Goal: Information Seeking & Learning: Learn about a topic

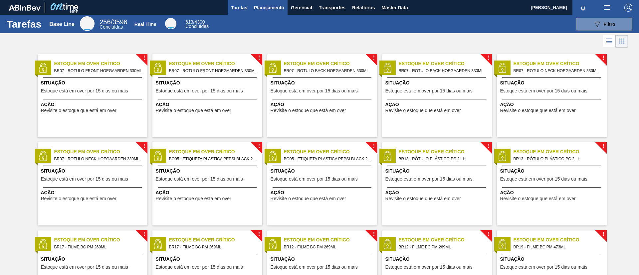
click at [252, 11] on button "Planejamento" at bounding box center [269, 7] width 37 height 15
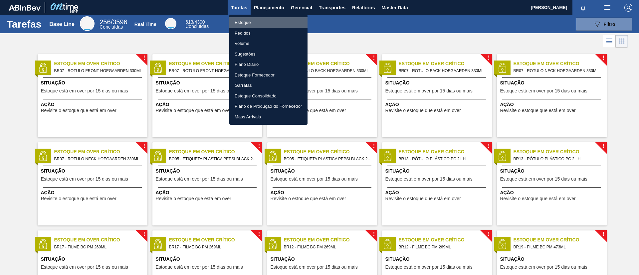
click at [254, 19] on li "Estoque" at bounding box center [268, 22] width 78 height 11
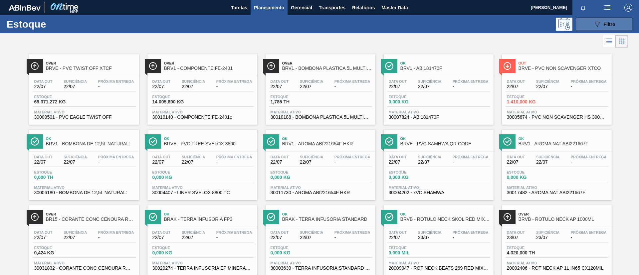
click at [425, 27] on div "089F7B8B-B2A5-4AFE-B5C0-19BA573D28AC Filtro" at bounding box center [604, 24] width 22 height 8
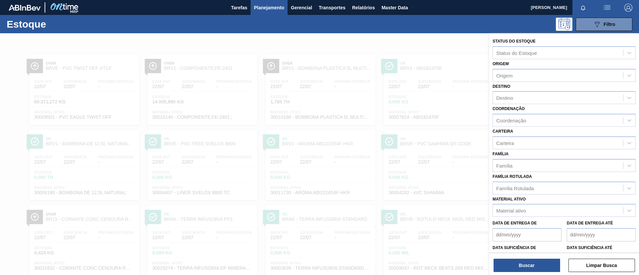
click at [266, 14] on button "Planejamento" at bounding box center [269, 7] width 37 height 15
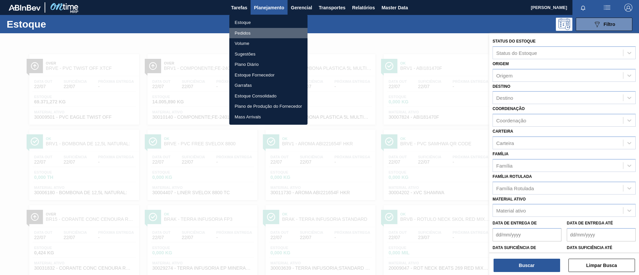
drag, startPoint x: 266, startPoint y: 31, endPoint x: 249, endPoint y: 39, distance: 18.6
click at [266, 32] on li "Pedidos" at bounding box center [268, 33] width 78 height 11
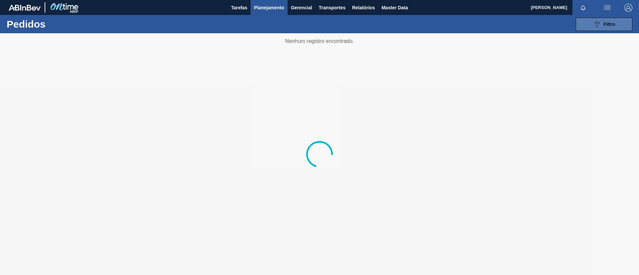
click at [425, 20] on icon "089F7B8B-B2A5-4AFE-B5C0-19BA573D28AC" at bounding box center [597, 24] width 8 height 8
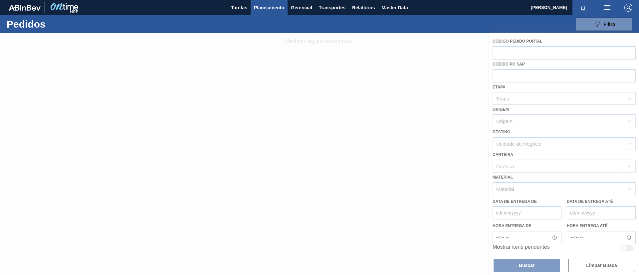
click at [425, 51] on div at bounding box center [319, 154] width 639 height 242
click at [425, 54] on div at bounding box center [319, 154] width 639 height 242
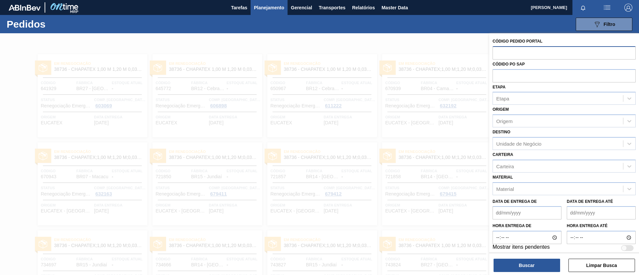
click at [425, 46] on input "text" at bounding box center [563, 52] width 143 height 13
type input "1971097"
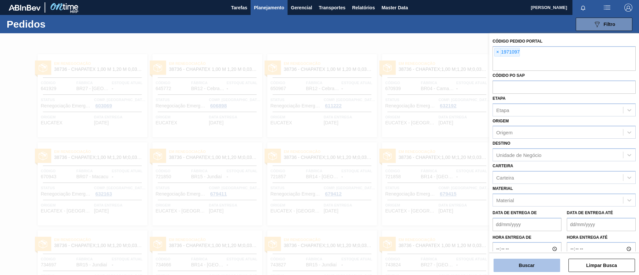
click at [425, 183] on button "Buscar" at bounding box center [526, 265] width 67 height 13
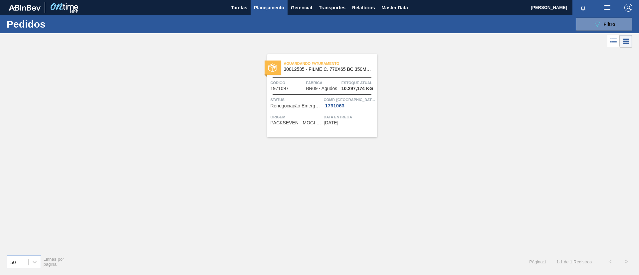
click at [335, 72] on div "Aguardando Faturamento 30012535 - FILME C. 770X65 BC 350ML C12 429" at bounding box center [322, 66] width 110 height 15
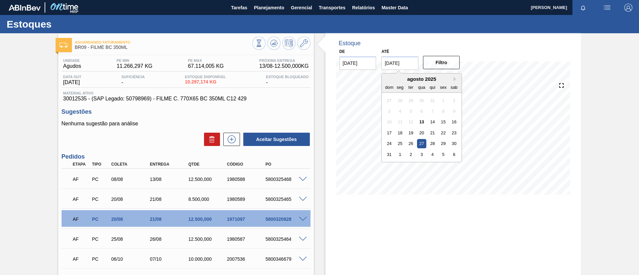
click at [388, 68] on input "[DATE]" at bounding box center [399, 63] width 37 height 13
click at [425, 81] on button "Next Month" at bounding box center [455, 79] width 5 height 5
click at [425, 80] on button "Next Month" at bounding box center [455, 79] width 5 height 5
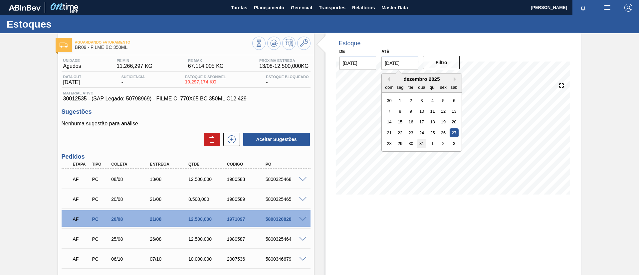
click at [420, 141] on div "31" at bounding box center [421, 143] width 9 height 9
type input "[DATE]"
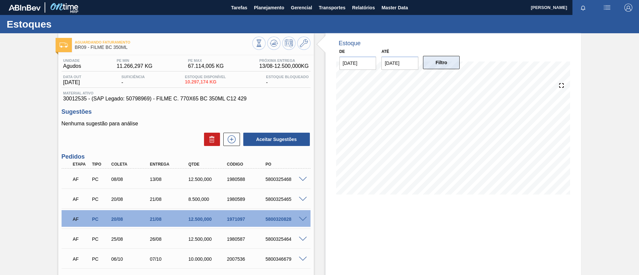
click at [425, 63] on button "Filtro" at bounding box center [441, 62] width 37 height 13
click at [18, 157] on div "Aguardando Faturamento BR09 - FILME BC 350ML Unidade Agudos PE MIN 11.266,297 K…" at bounding box center [319, 188] width 639 height 310
click at [263, 10] on span "Planejamento" at bounding box center [269, 8] width 30 height 8
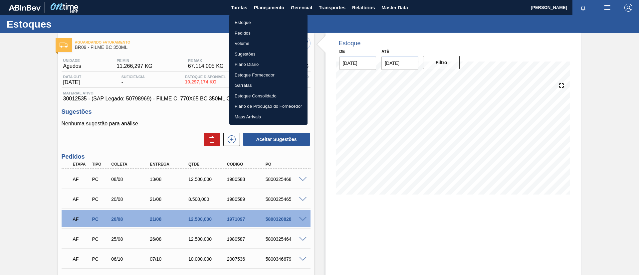
click at [260, 19] on li "Estoque" at bounding box center [268, 22] width 78 height 11
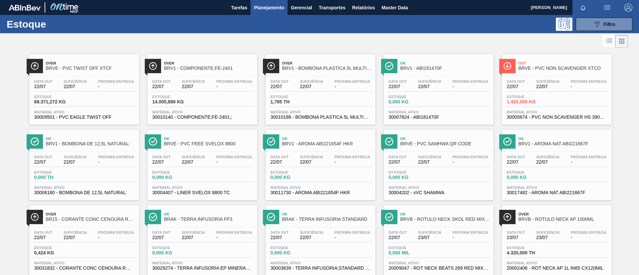
click at [425, 28] on button "089F7B8B-B2A5-4AFE-B5C0-19BA573D28AC Filtro" at bounding box center [604, 24] width 57 height 13
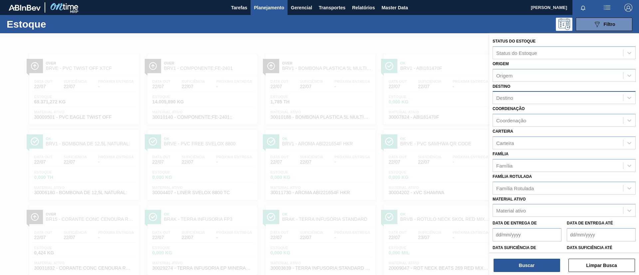
click at [425, 95] on div "Destino" at bounding box center [558, 98] width 130 height 10
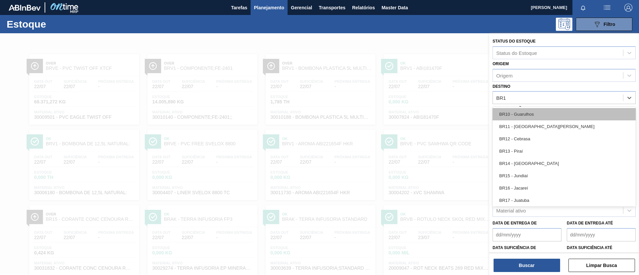
type input "BR15"
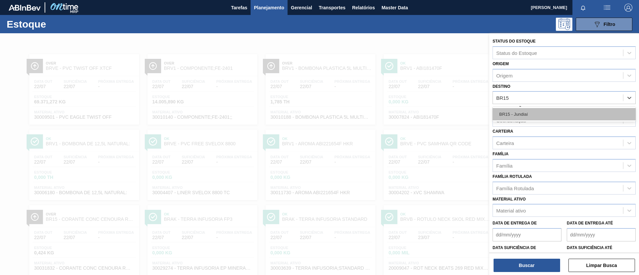
click at [425, 112] on div "BR15 - Jundiaí" at bounding box center [563, 114] width 143 height 12
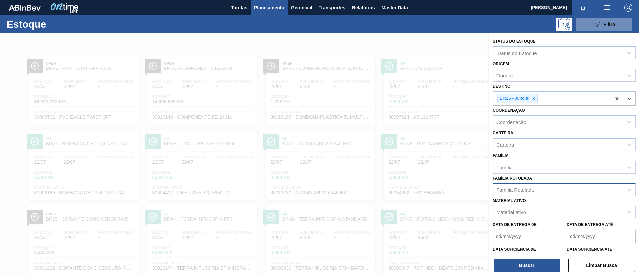
click at [425, 183] on div "Família Rotulada" at bounding box center [558, 190] width 130 height 10
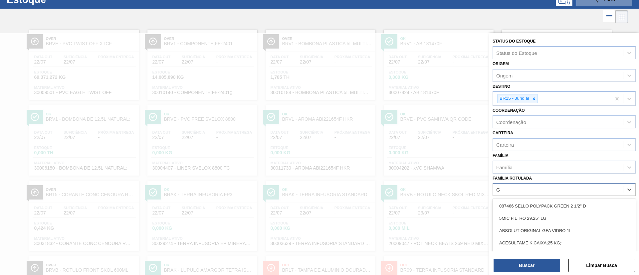
scroll to position [26, 0]
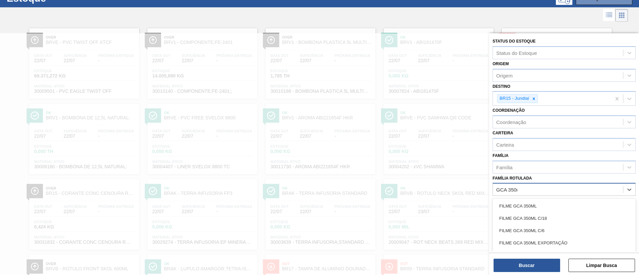
type Rotulada "GCA 350ml"
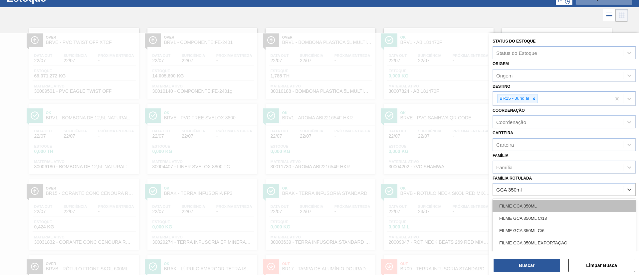
click at [425, 183] on div "FILME GCA 350ML" at bounding box center [563, 206] width 143 height 12
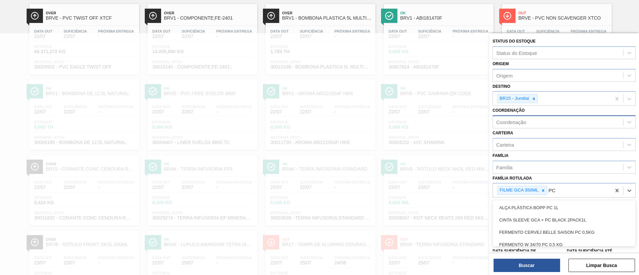
scroll to position [54, 0]
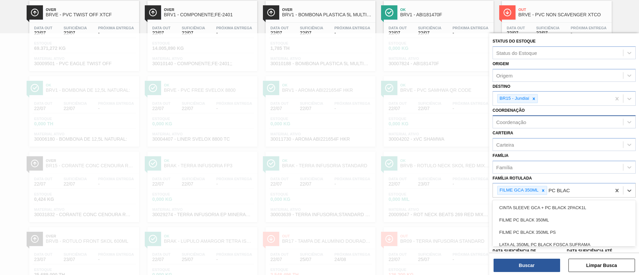
type Rotulada "PC [PERSON_NAME]"
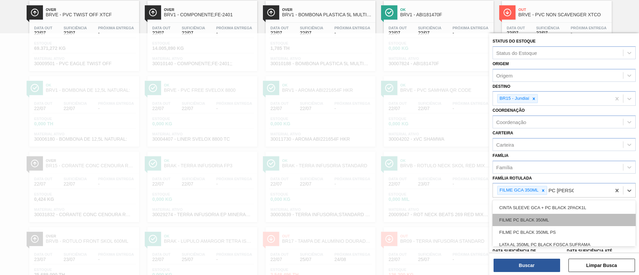
click at [425, 183] on div "FILME PC BLACK 350ML" at bounding box center [563, 220] width 143 height 12
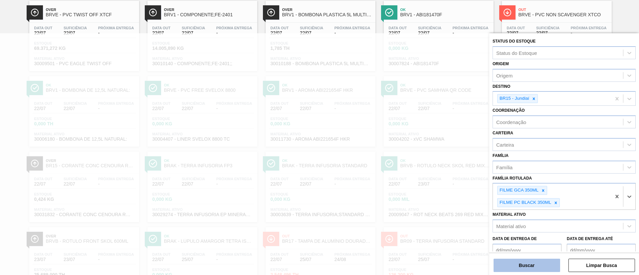
click at [425, 183] on button "Buscar" at bounding box center [526, 265] width 67 height 13
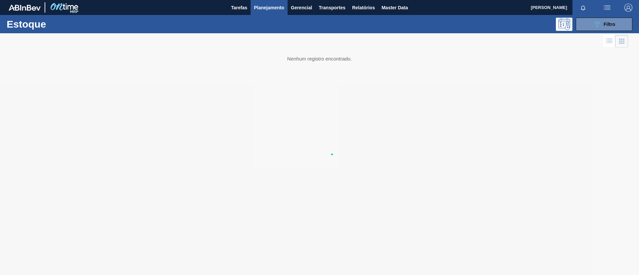
scroll to position [0, 0]
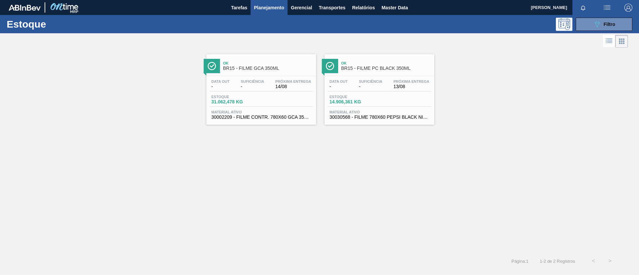
click at [266, 67] on span "BR15 - FILME GCA 350ML" at bounding box center [268, 68] width 90 height 5
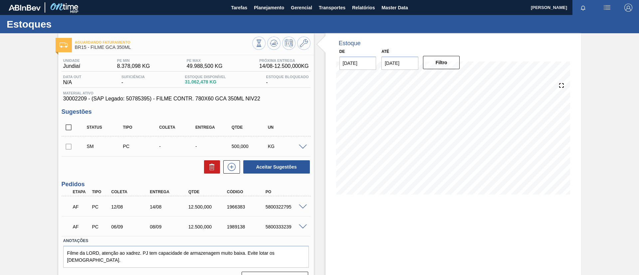
click at [303, 144] on div at bounding box center [303, 146] width 13 height 5
click at [297, 148] on div at bounding box center [303, 146] width 13 height 5
click at [299, 146] on span at bounding box center [303, 147] width 8 height 5
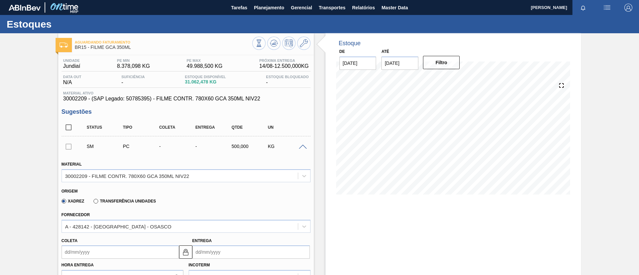
scroll to position [100, 0]
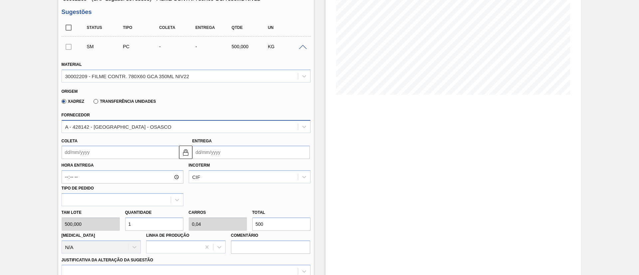
click at [149, 130] on div "A - 428142 - [GEOGRAPHIC_DATA] - OSASCO" at bounding box center [180, 127] width 236 height 10
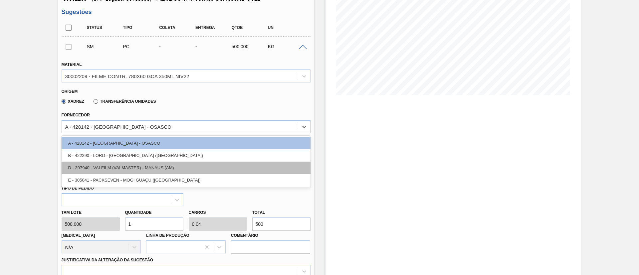
click at [150, 172] on div "D - 397940 - VALFILM (VALMASTER) - MANAUS (AM)" at bounding box center [186, 168] width 249 height 12
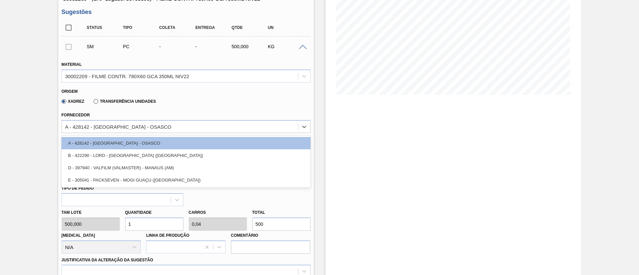
type input "600,000"
type input "0,833"
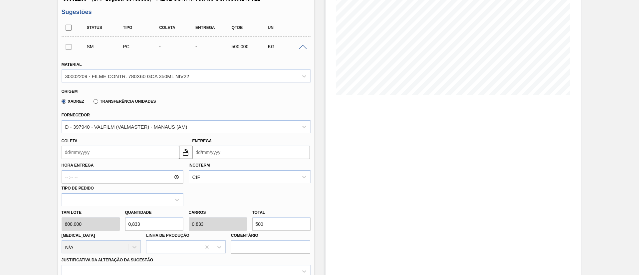
click at [139, 161] on label "Hora Entrega" at bounding box center [123, 166] width 122 height 10
click at [139, 170] on input "Hora Entrega" at bounding box center [123, 176] width 122 height 13
click at [132, 157] on input "Coleta" at bounding box center [120, 152] width 117 height 13
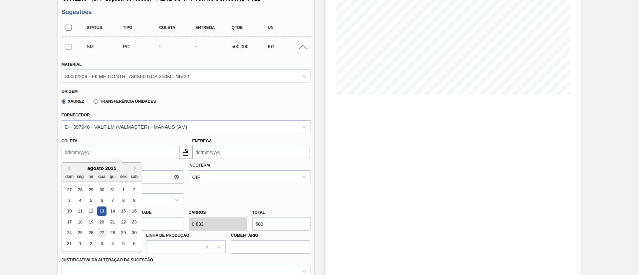
click at [102, 183] on div "27" at bounding box center [101, 233] width 9 height 9
type input "[DATE]"
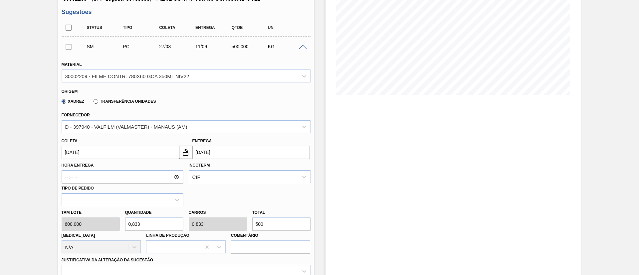
click at [112, 150] on input "[DATE]" at bounding box center [120, 152] width 117 height 13
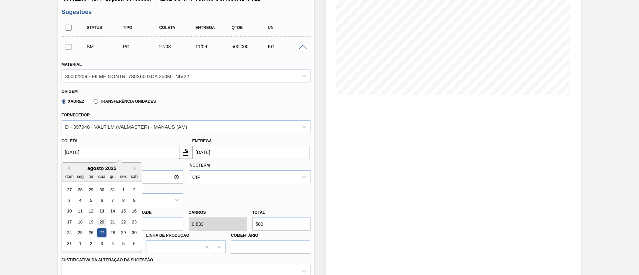
click at [100, 183] on div "20" at bounding box center [101, 222] width 9 height 9
type input "[DATE]"
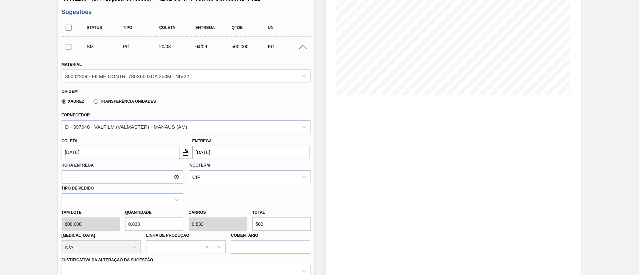
click at [101, 157] on input "[DATE]" at bounding box center [120, 152] width 117 height 13
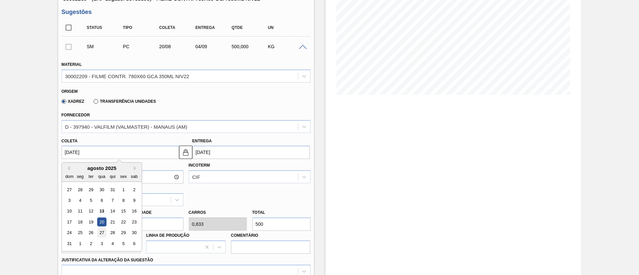
click at [101, 183] on div "27" at bounding box center [101, 233] width 9 height 9
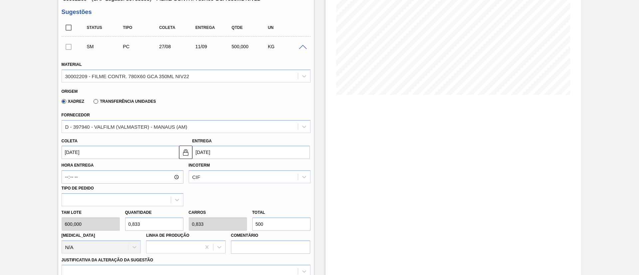
type input "[DATE]"
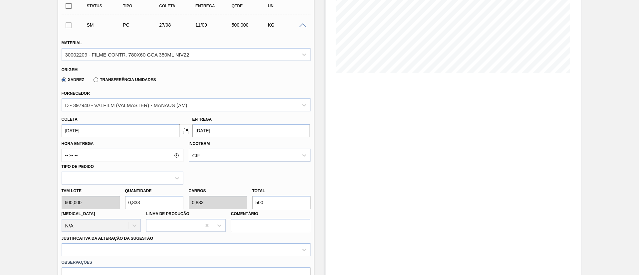
scroll to position [200, 0]
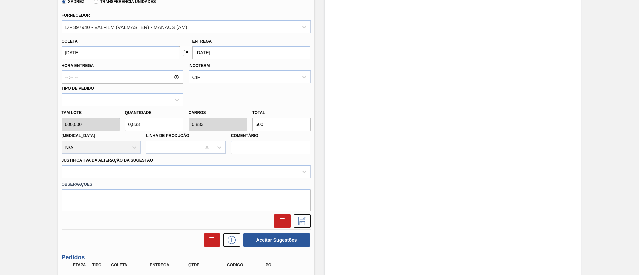
click at [266, 128] on input "500" at bounding box center [281, 124] width 58 height 13
click at [215, 122] on div "[PERSON_NAME] 600,000 Quantidade 0,833 Carros 0,833 Total 500 [MEDICAL_DATA] N/…" at bounding box center [186, 130] width 254 height 48
type input "0,003"
type input "2"
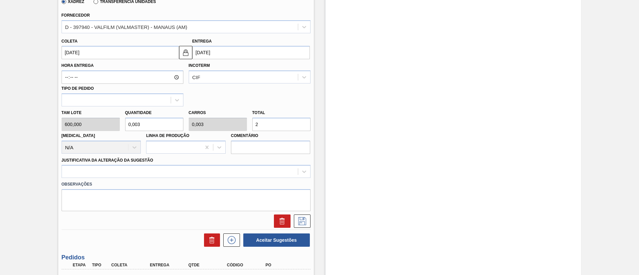
type input "0,033"
type input "20"
type input "0,333"
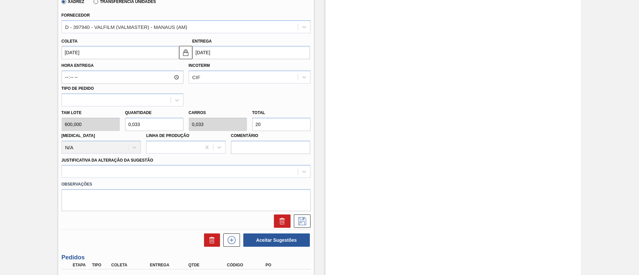
type input "200"
type input "3,333"
type input "2.000"
click at [175, 172] on div "Material 30002209 - FILME CONTR. 780X60 GCA 350ML NIV22 Origem Xadrez Transferê…" at bounding box center [186, 91] width 249 height 273
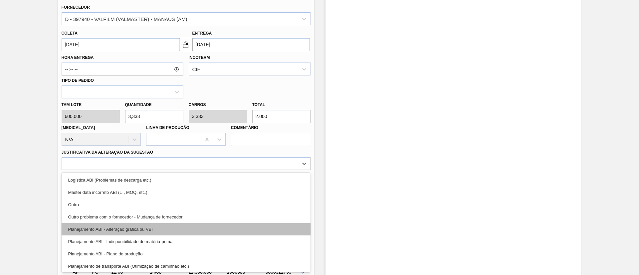
scroll to position [50, 0]
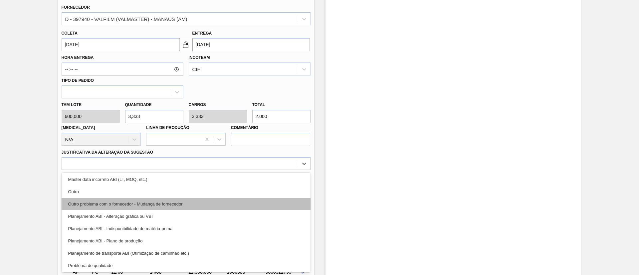
click at [157, 183] on div "Outro problema com o fornecedor - Mudança de fornecedor" at bounding box center [186, 204] width 249 height 12
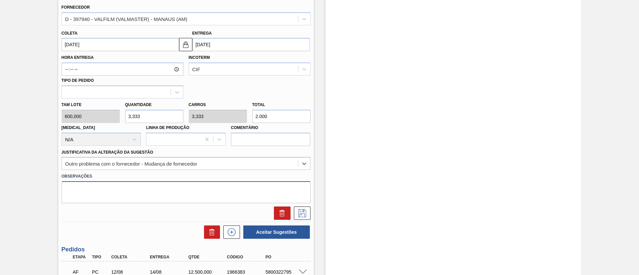
click at [149, 183] on textarea at bounding box center [186, 192] width 249 height 22
type textarea "Teste para Valfilm"
click at [305, 183] on icon at bounding box center [302, 213] width 11 height 8
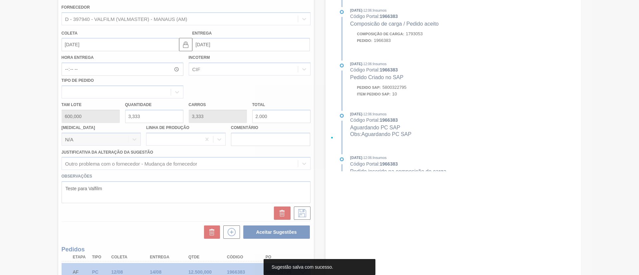
scroll to position [16, 0]
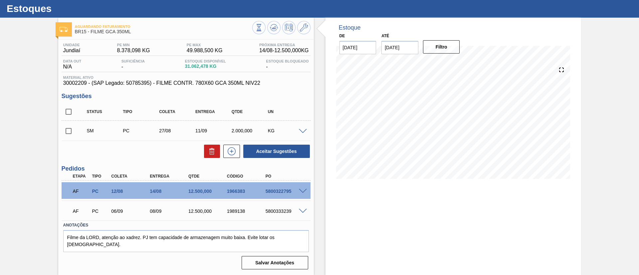
click at [65, 132] on input "checkbox" at bounding box center [69, 131] width 14 height 14
click at [300, 126] on div "SM PC 27/08 11/09 2.000,000 KG" at bounding box center [186, 130] width 249 height 17
click at [302, 131] on span at bounding box center [303, 131] width 8 height 5
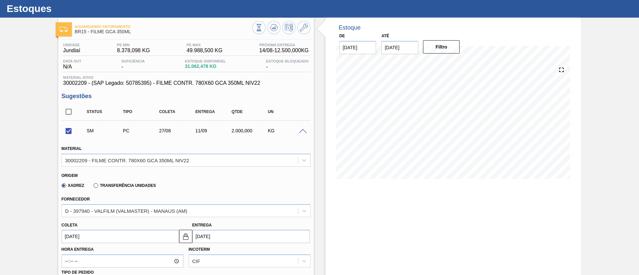
click at [302, 130] on span at bounding box center [303, 131] width 8 height 5
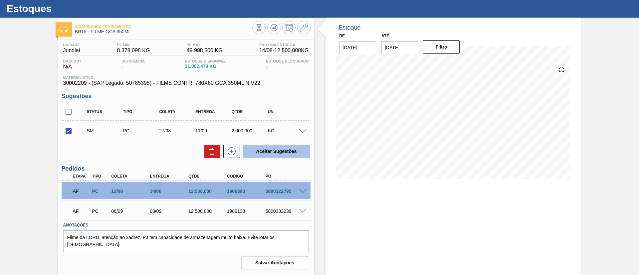
click at [284, 154] on button "Aceitar Sugestões" at bounding box center [276, 151] width 67 height 13
checkbox input "false"
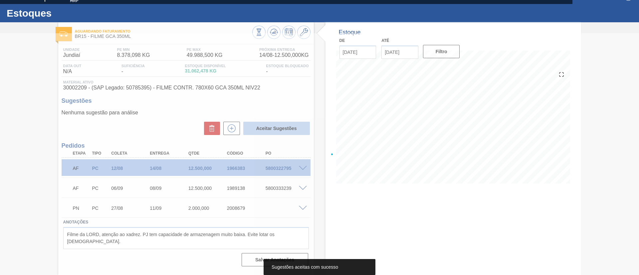
scroll to position [11, 0]
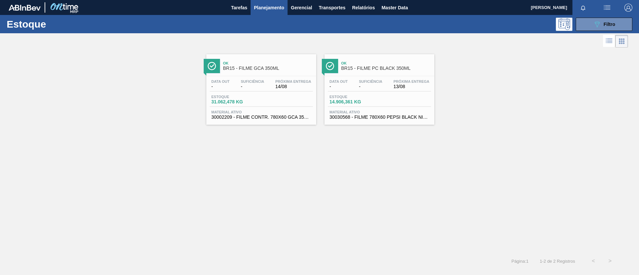
click at [397, 66] on span "BR15 - FILME PC BLACK 350ML" at bounding box center [386, 68] width 90 height 5
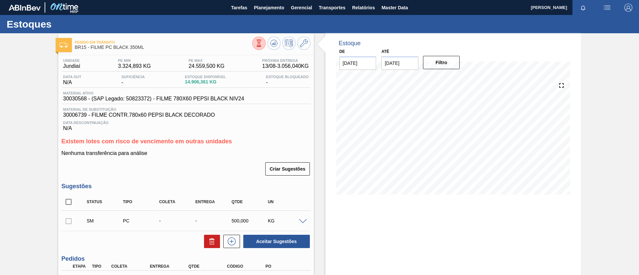
click at [305, 183] on span at bounding box center [303, 221] width 8 height 5
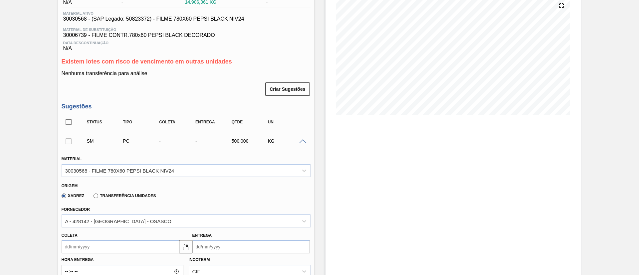
scroll to position [150, 0]
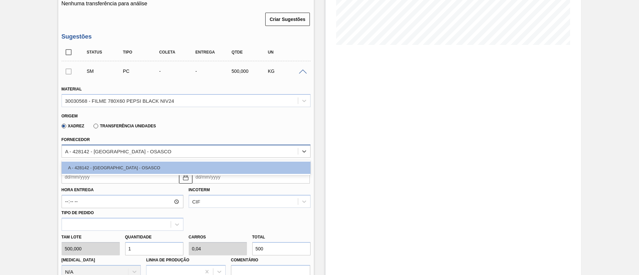
click at [136, 150] on div "A - 428142 - [GEOGRAPHIC_DATA] - OSASCO" at bounding box center [118, 151] width 106 height 6
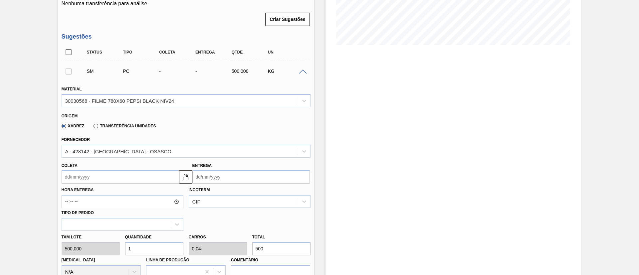
drag, startPoint x: 266, startPoint y: 113, endPoint x: 272, endPoint y: 104, distance: 11.1
click at [266, 113] on div "Origem" at bounding box center [183, 115] width 243 height 6
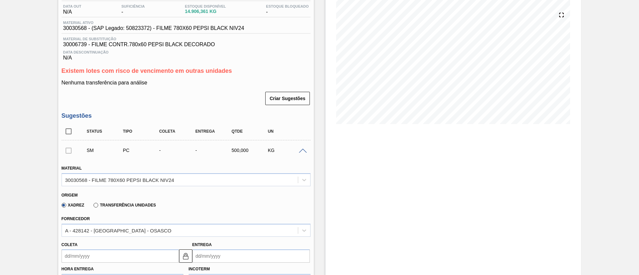
scroll to position [0, 0]
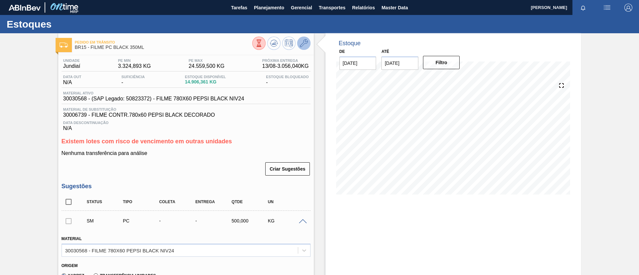
click at [301, 44] on icon at bounding box center [304, 43] width 8 height 8
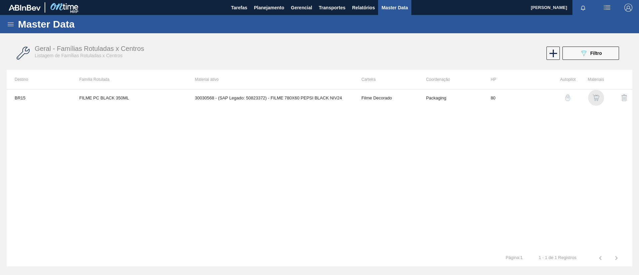
click at [425, 96] on img "button" at bounding box center [595, 97] width 7 height 7
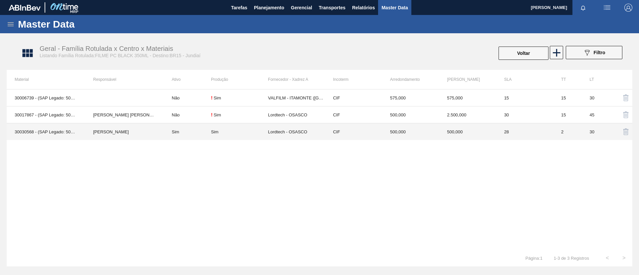
click at [72, 132] on td "30030568 - (SAP Legado: 50823372) - FILME 780X60 PEPSI BLACK NIV24" at bounding box center [46, 131] width 79 height 17
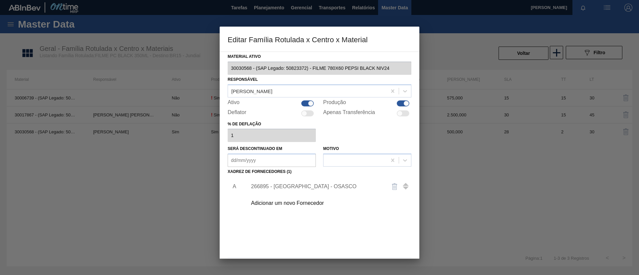
click at [285, 183] on div "Adicionar um novo Fornecedor" at bounding box center [316, 203] width 130 height 6
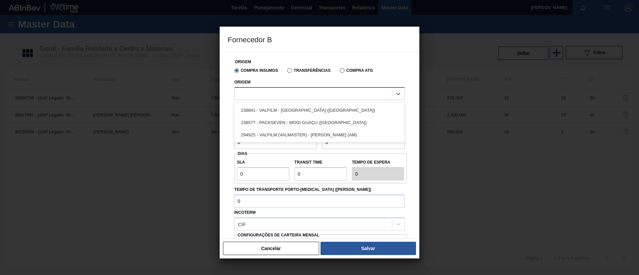
click at [278, 89] on div at bounding box center [313, 94] width 157 height 10
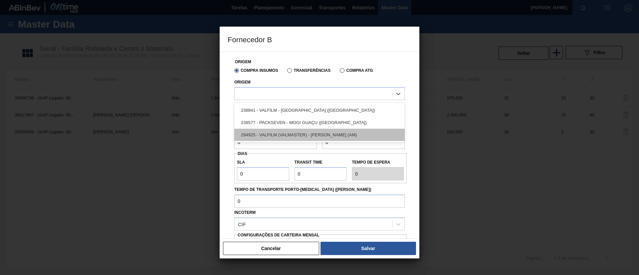
click at [313, 133] on div "294925 - VALFILM (VALMASTER) - [PERSON_NAME] (AM)" at bounding box center [319, 135] width 170 height 12
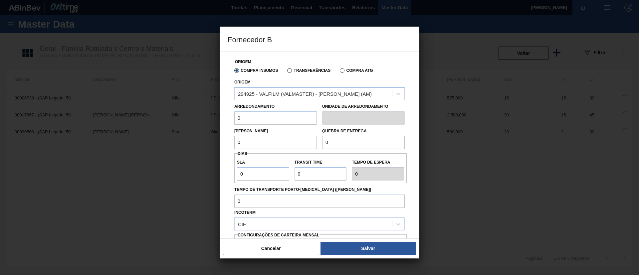
drag, startPoint x: 235, startPoint y: 120, endPoint x: 211, endPoint y: 121, distance: 24.3
click at [211, 120] on div "Fornecedor B Origem Compra Insumos Transferências Compra ATG Origem 294925 - VA…" at bounding box center [319, 137] width 639 height 275
drag, startPoint x: 259, startPoint y: 119, endPoint x: 212, endPoint y: 130, distance: 48.2
click at [208, 128] on div "Fornecedor B Origem Compra Insumos Transferências Compra ATG Origem 294925 - VA…" at bounding box center [319, 137] width 639 height 275
type input "500"
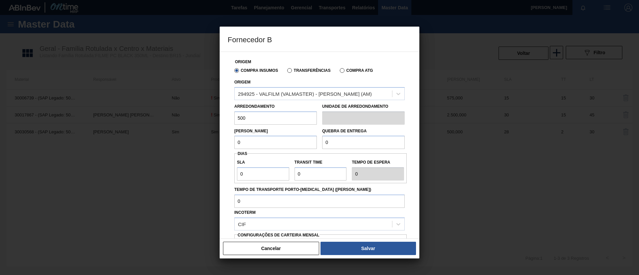
drag, startPoint x: 217, startPoint y: 145, endPoint x: 211, endPoint y: 145, distance: 5.7
click at [211, 145] on div "Fornecedor B Origem Compra Insumos Transferências Compra ATG Origem 294925 - VA…" at bounding box center [319, 137] width 639 height 275
paste input "50"
type input "500"
drag, startPoint x: 325, startPoint y: 143, endPoint x: 282, endPoint y: 145, distance: 43.6
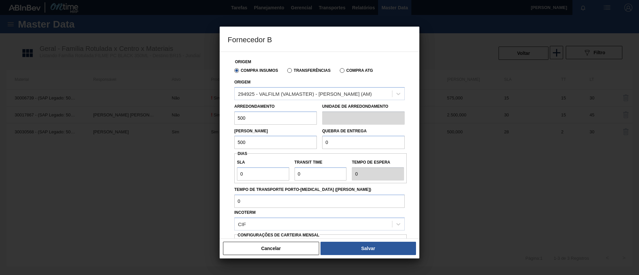
click at [282, 145] on div "Lote Mínimo 500 Quebra de entrega 0" at bounding box center [320, 137] width 176 height 25
paste input ".500"
type input "12.500"
drag, startPoint x: 263, startPoint y: 175, endPoint x: 220, endPoint y: 177, distance: 42.9
click at [220, 177] on div "Origem Compra Insumos Transferências Compra ATG Origem 294925 - VALFILM (VALMAS…" at bounding box center [320, 145] width 200 height 187
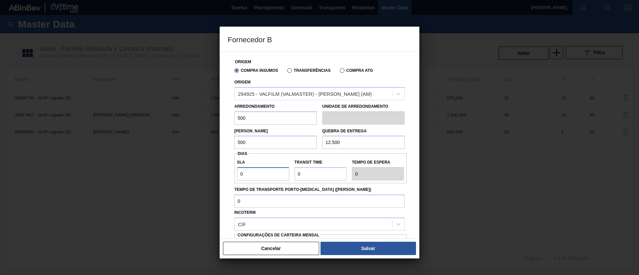
type input "3"
type input "30"
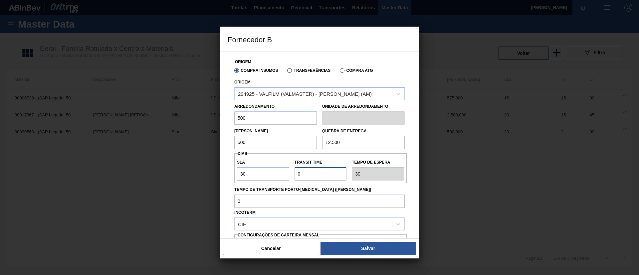
drag, startPoint x: 304, startPoint y: 169, endPoint x: 256, endPoint y: 175, distance: 48.9
click at [256, 175] on div "SLA 30 Transit Time Tempo de espera 30" at bounding box center [320, 168] width 172 height 25
type input "3"
type input "33"
type input "30"
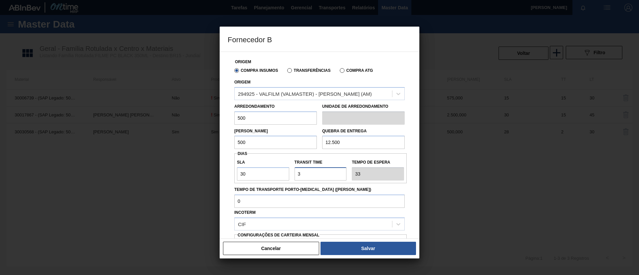
type input "60"
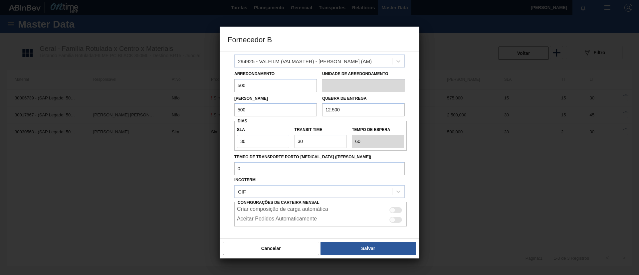
scroll to position [62, 0]
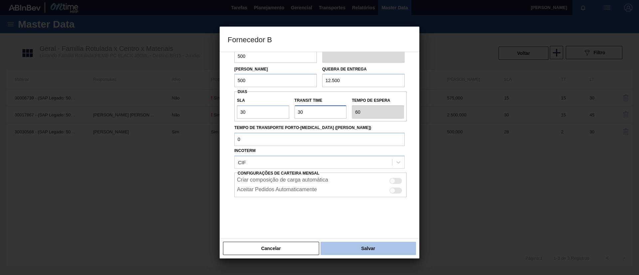
type input "30"
click at [352, 183] on button "Salvar" at bounding box center [367, 248] width 95 height 13
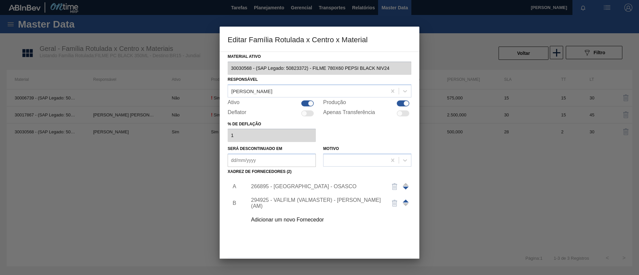
scroll to position [25, 0]
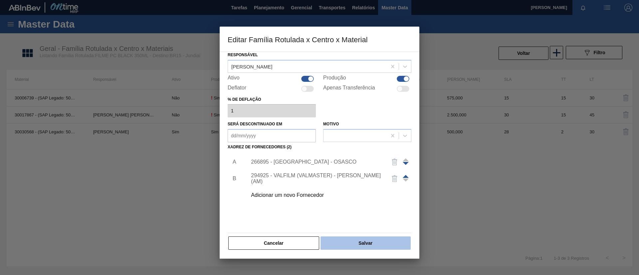
click at [353, 183] on button "Salvar" at bounding box center [365, 243] width 90 height 13
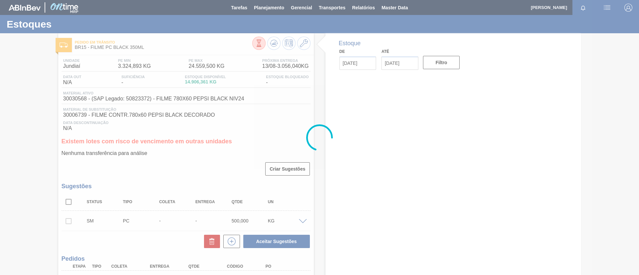
click at [270, 37] on div at bounding box center [319, 137] width 639 height 275
click at [272, 42] on div at bounding box center [319, 137] width 639 height 275
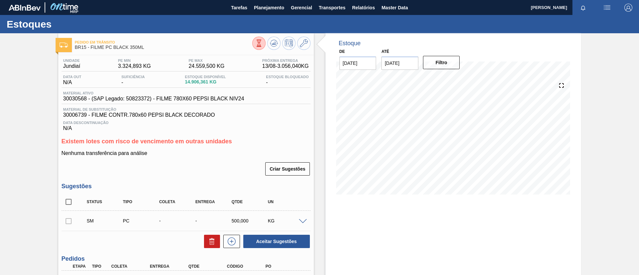
click at [262, 42] on icon at bounding box center [258, 43] width 7 height 7
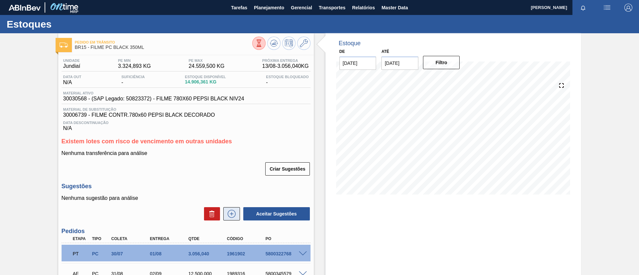
click at [231, 183] on icon at bounding box center [231, 214] width 0 height 4
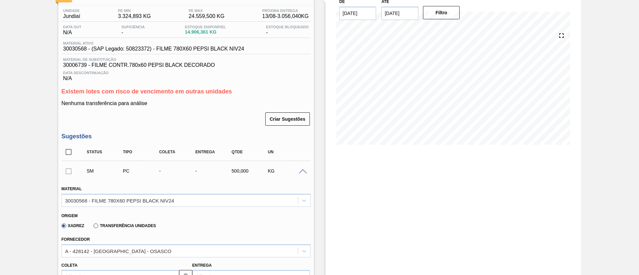
scroll to position [150, 0]
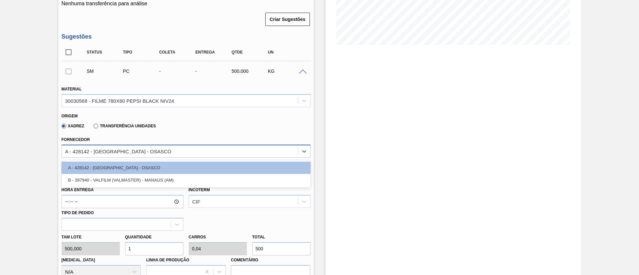
click at [139, 150] on div "A - 428142 - [GEOGRAPHIC_DATA] - OSASCO" at bounding box center [180, 151] width 236 height 10
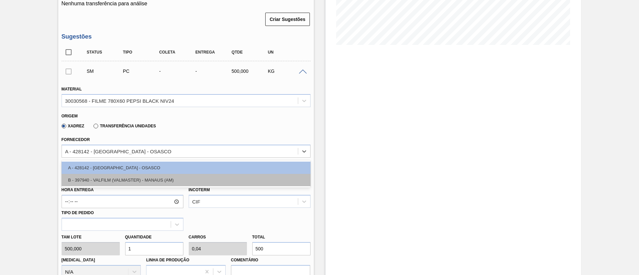
click at [140, 176] on div "B - 397940 - VALFILM (VALMASTER) - MANAUS (AM)" at bounding box center [186, 180] width 249 height 12
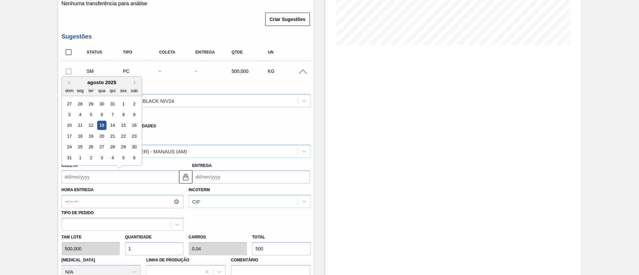
click at [116, 179] on input "Coleta" at bounding box center [120, 176] width 117 height 13
click at [111, 126] on div "14" at bounding box center [112, 125] width 9 height 9
type input "[DATE]"
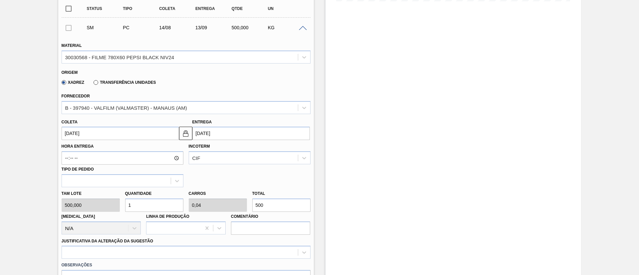
scroll to position [250, 0]
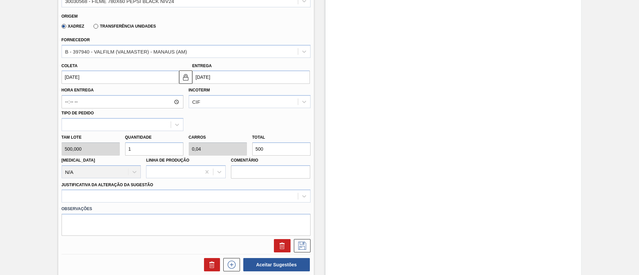
drag, startPoint x: 265, startPoint y: 146, endPoint x: 213, endPoint y: 141, distance: 52.8
click at [216, 140] on div "[PERSON_NAME] 500,000 Quantidade 1 Carros 0,04 Total 500 [MEDICAL_DATA] N/A Lin…" at bounding box center [186, 155] width 254 height 48
type input "0,004"
type input "0"
type input "2"
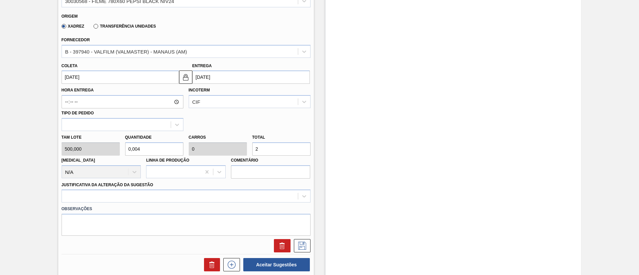
type input "0,04"
type input "0,002"
type input "20"
type input "0,4"
type input "0,016"
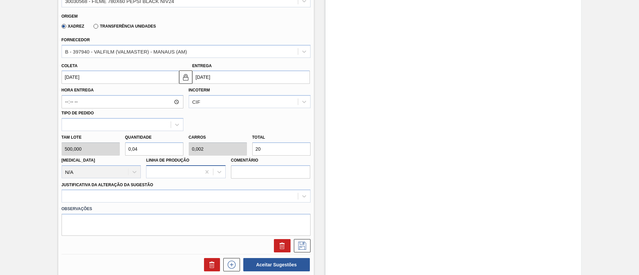
type input "200"
type input "4"
type input "0,16"
type input "2.000"
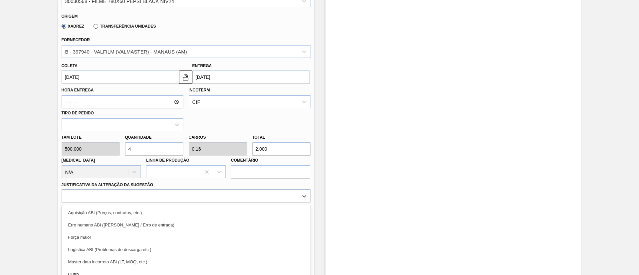
click at [171, 183] on div "option Força maior focused, 3 of 18. 18 results available. Use Up and Down to c…" at bounding box center [186, 196] width 249 height 13
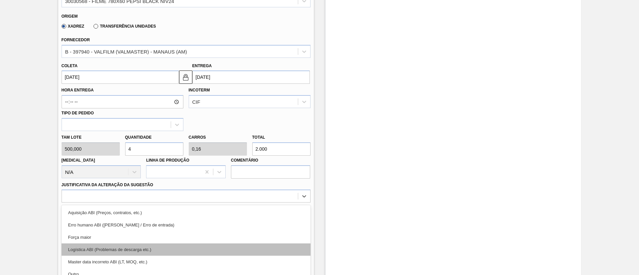
scroll to position [282, 0]
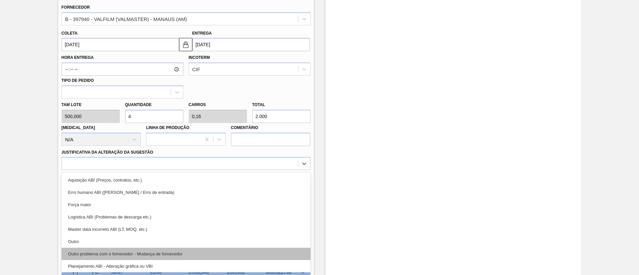
click at [140, 183] on div "Outro problema com o fornecedor - Mudança de fornecedor" at bounding box center [186, 254] width 249 height 12
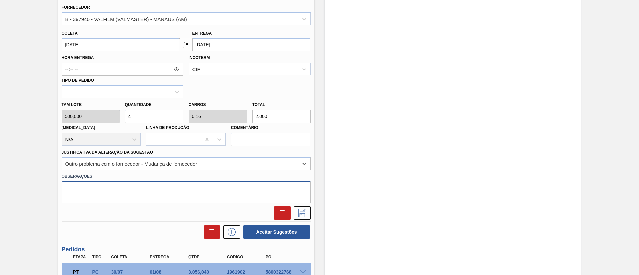
click at [124, 183] on textarea at bounding box center [186, 192] width 249 height 22
type textarea "M"
type textarea "Teste Valfilm"
click at [306, 183] on icon at bounding box center [302, 213] width 11 height 8
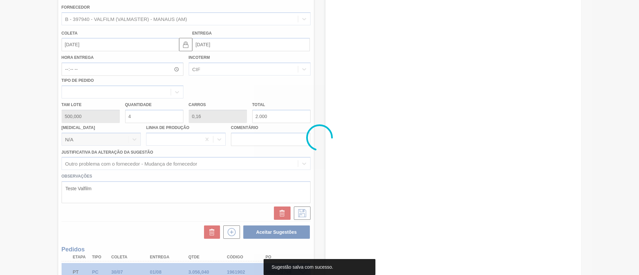
scroll to position [90, 0]
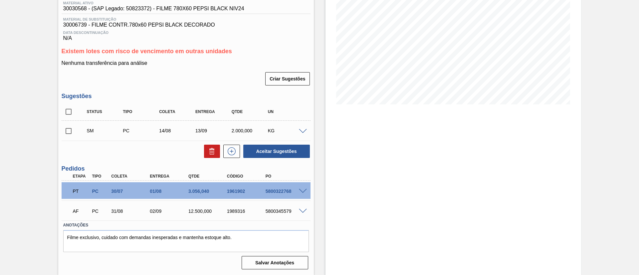
click at [296, 127] on div "SM PC 14/08 13/09 2.000,000 KG" at bounding box center [191, 130] width 217 height 13
click at [301, 127] on div "SM PC 14/08 13/09 2.000,000 KG" at bounding box center [186, 130] width 249 height 17
click at [303, 128] on div "SM PC 14/08 13/09 2.000,000 KG" at bounding box center [186, 130] width 249 height 17
click at [303, 128] on div at bounding box center [303, 130] width 13 height 5
click at [304, 132] on span at bounding box center [303, 131] width 8 height 5
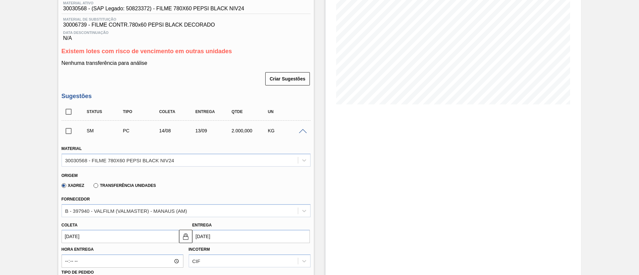
click at [304, 132] on span at bounding box center [303, 131] width 8 height 5
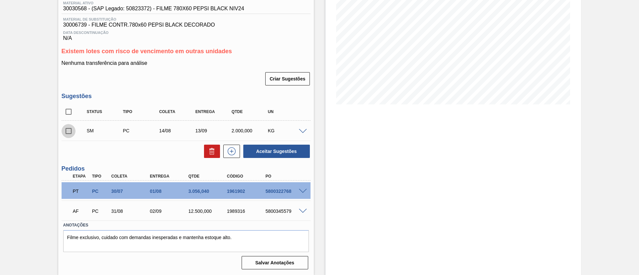
click at [65, 135] on input "checkbox" at bounding box center [69, 131] width 14 height 14
click at [262, 155] on button "Aceitar Sugestões" at bounding box center [276, 151] width 67 height 13
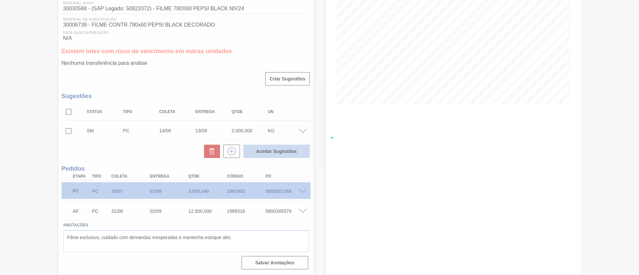
checkbox input "false"
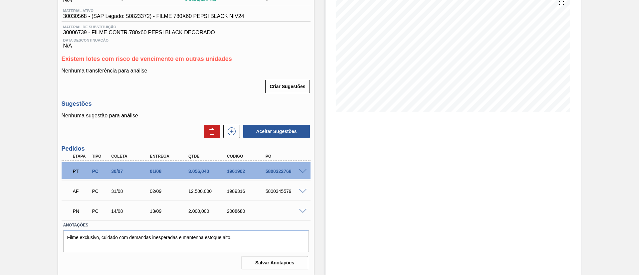
scroll to position [0, 0]
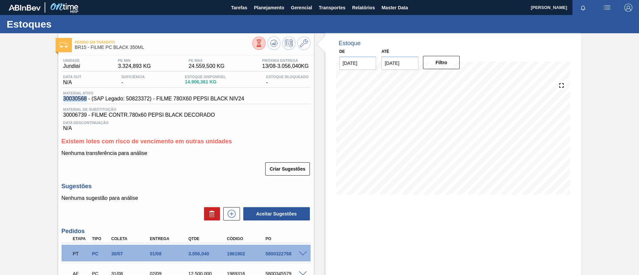
drag, startPoint x: 63, startPoint y: 96, endPoint x: 85, endPoint y: 95, distance: 22.6
click at [85, 95] on div "Material ativo 30030568 - (SAP Legado: 50823372) - FILME 780X60 PEPSI BLACK NIV…" at bounding box center [154, 96] width 184 height 11
copy span "30030568"
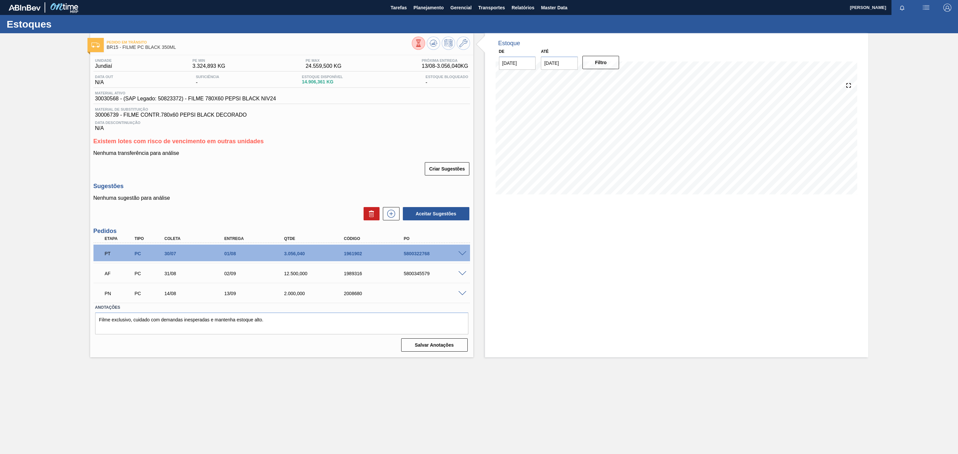
click at [25, 150] on div "Pedido [PERSON_NAME] BR15 - FILME PC BLACK 350ML Unidade Jundiaí PE MIN 3.324,8…" at bounding box center [479, 195] width 958 height 324
click at [425, 9] on span "Planejamento" at bounding box center [429, 8] width 30 height 8
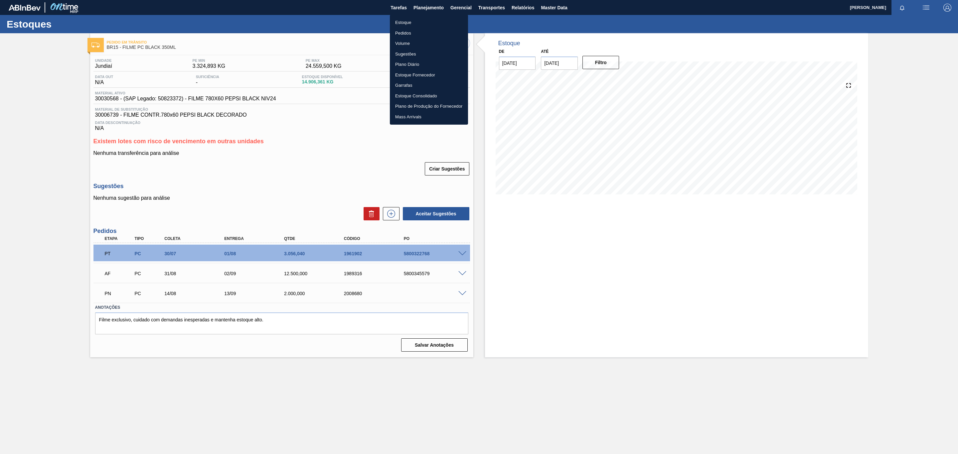
click at [425, 20] on li "Estoque" at bounding box center [429, 22] width 78 height 11
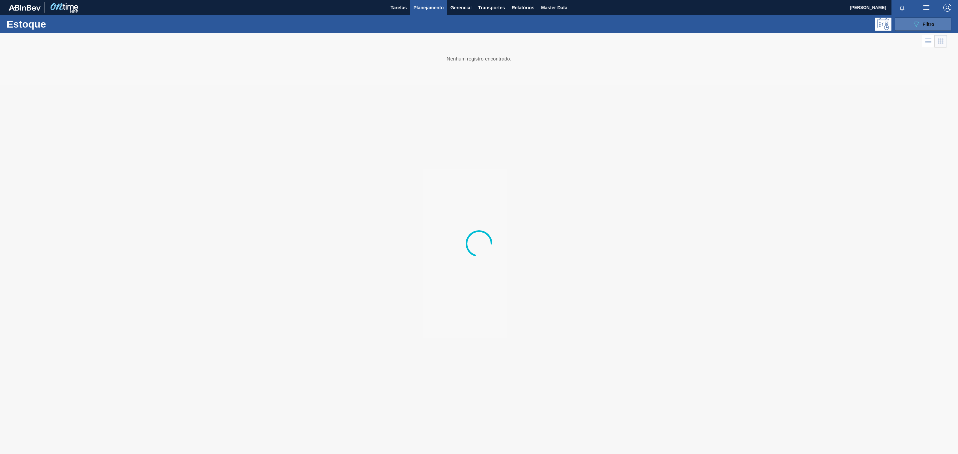
click at [425, 29] on button "089F7B8B-B2A5-4AFE-B5C0-19BA573D28AC Filtro" at bounding box center [923, 24] width 57 height 13
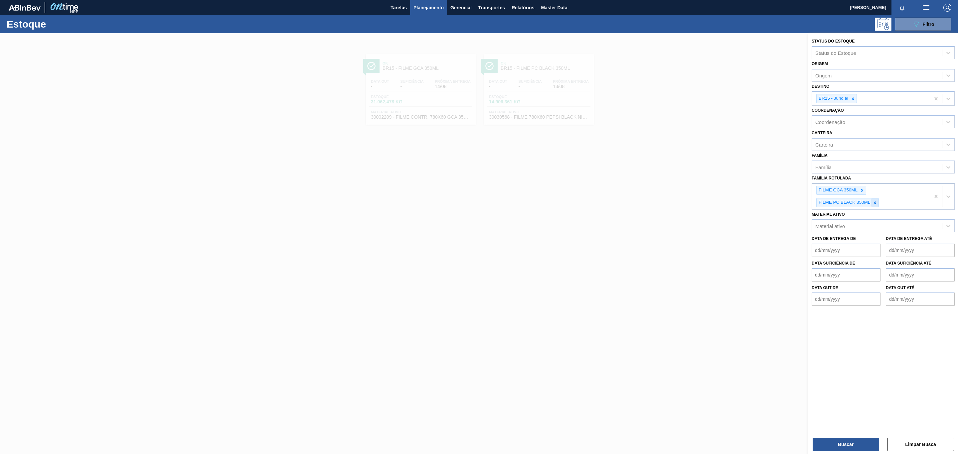
click at [425, 183] on icon at bounding box center [875, 203] width 5 height 5
click at [425, 183] on icon at bounding box center [862, 190] width 5 height 5
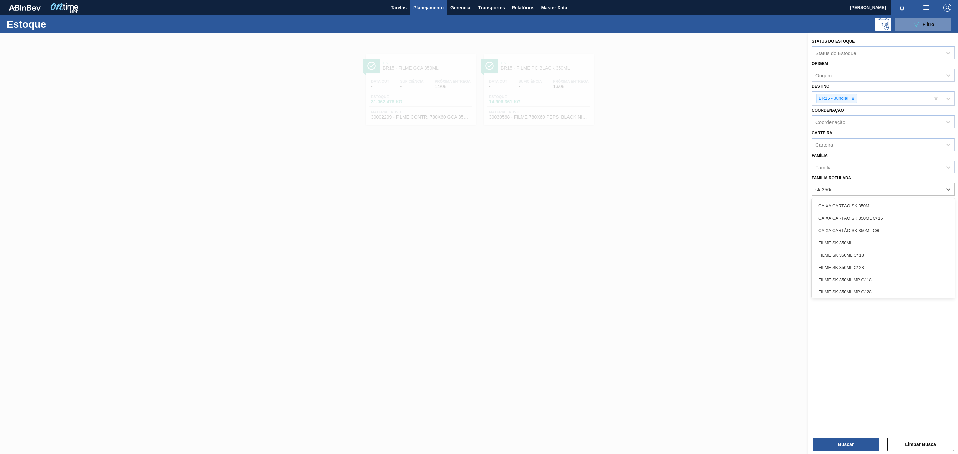
type Rotulada "sk 350ml"
click at [425, 183] on div "FILME SK 350ML" at bounding box center [883, 243] width 143 height 12
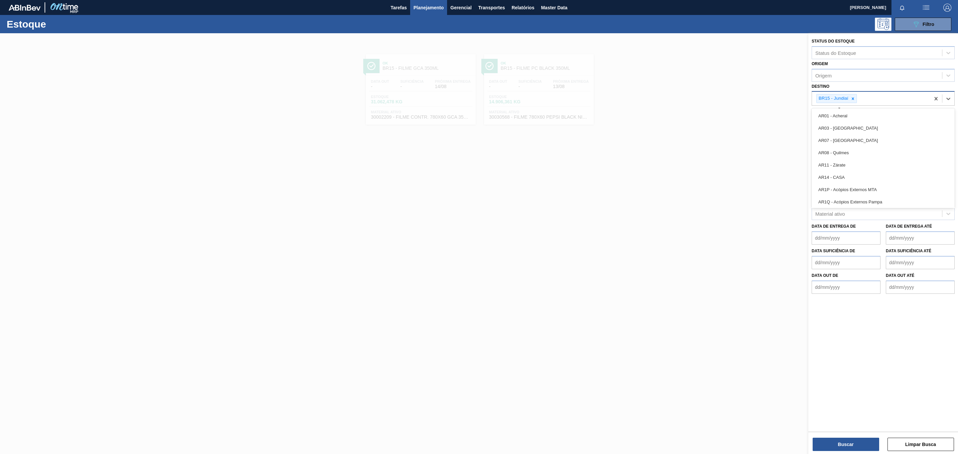
click at [425, 99] on div "BR15 - Jundiaí" at bounding box center [836, 98] width 41 height 9
click at [425, 99] on div at bounding box center [852, 98] width 7 height 8
type input "pern"
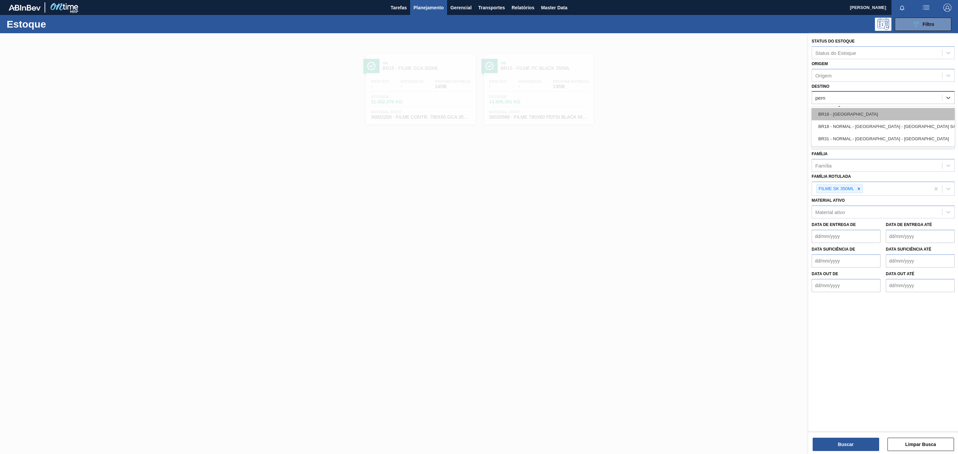
click at [425, 115] on div "BR18 - [GEOGRAPHIC_DATA]" at bounding box center [883, 114] width 143 height 12
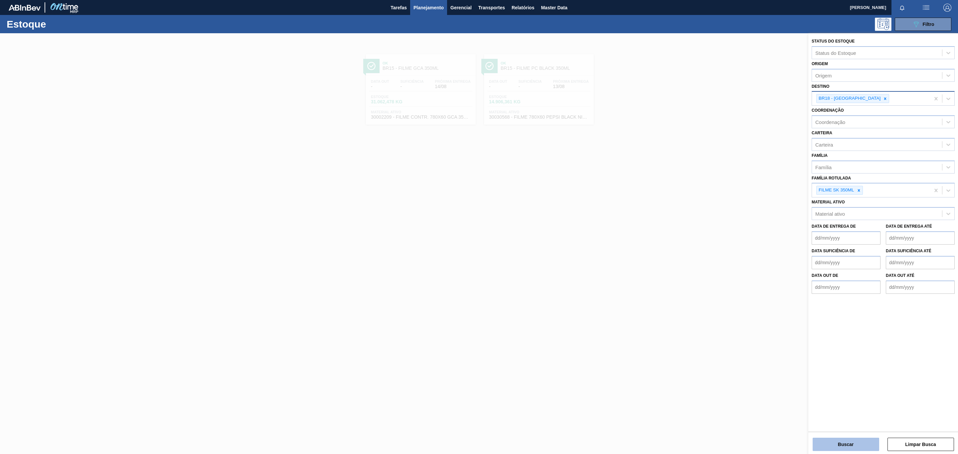
click at [425, 183] on button "Buscar" at bounding box center [846, 444] width 67 height 13
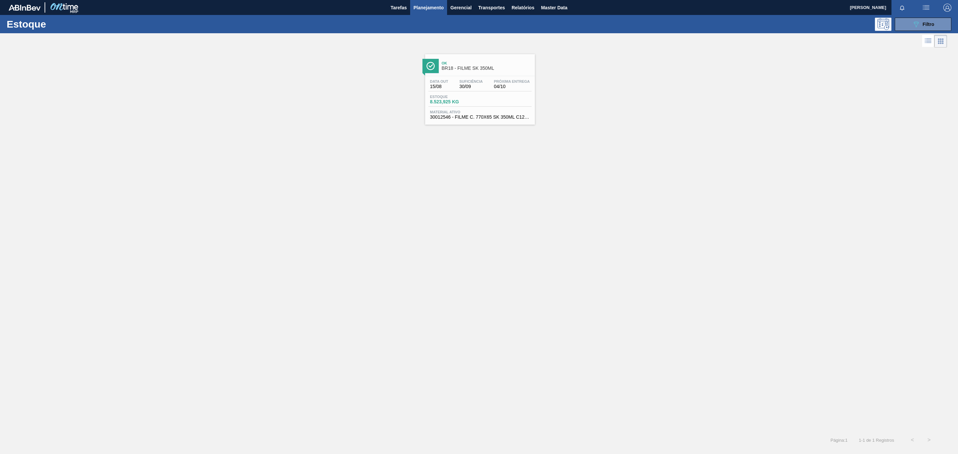
click at [425, 50] on link "Ok BR18 - FILME SK 350ML Data out 15/08 Suficiência 30/09 Próxima Entrega 04/10…" at bounding box center [479, 87] width 118 height 76
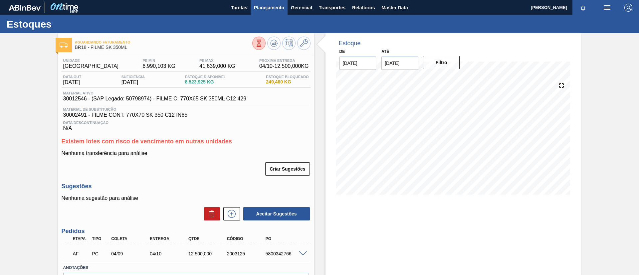
click at [262, 14] on button "Planejamento" at bounding box center [269, 7] width 37 height 15
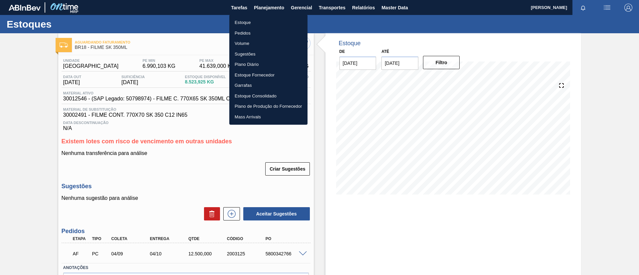
click at [265, 24] on li "Estoque" at bounding box center [268, 22] width 78 height 11
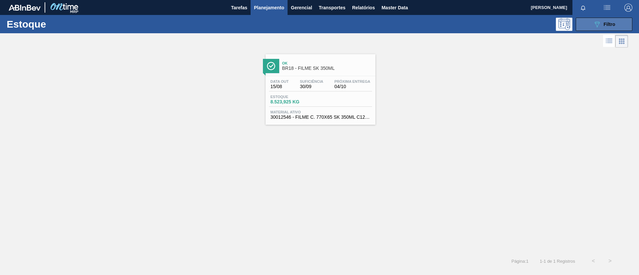
click at [425, 25] on icon "089F7B8B-B2A5-4AFE-B5C0-19BA573D28AC" at bounding box center [597, 24] width 8 height 8
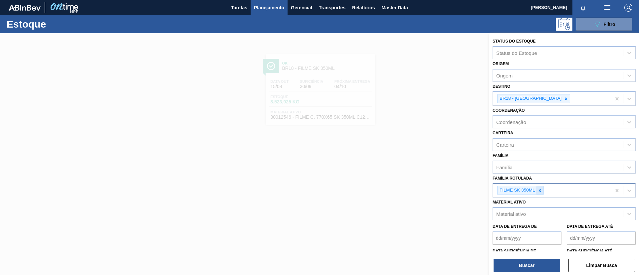
click at [425, 183] on icon at bounding box center [539, 190] width 5 height 5
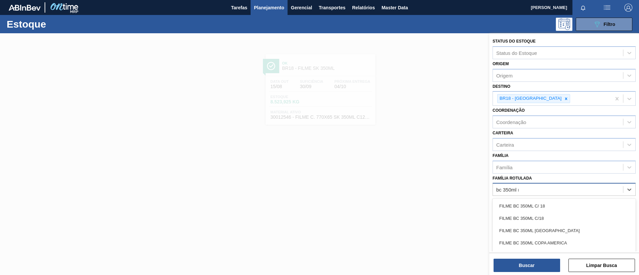
type Rotulada "bc 350ml mp"
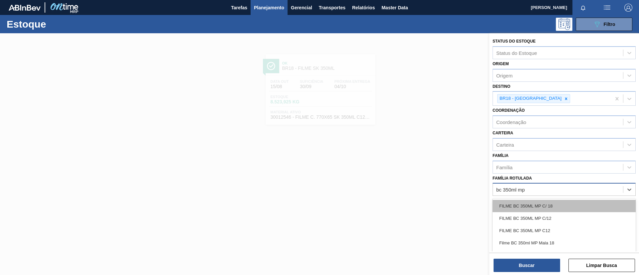
click at [425, 183] on div "FILME BC 350ML MP C/ 18" at bounding box center [563, 206] width 143 height 12
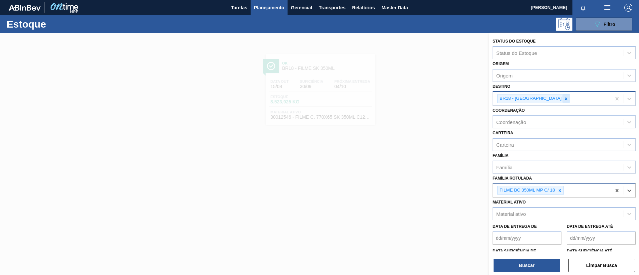
click at [425, 100] on div at bounding box center [565, 98] width 7 height 8
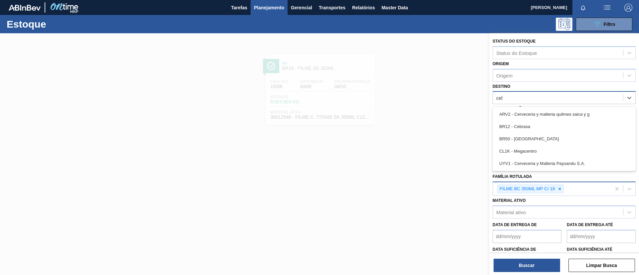
type input "cebr"
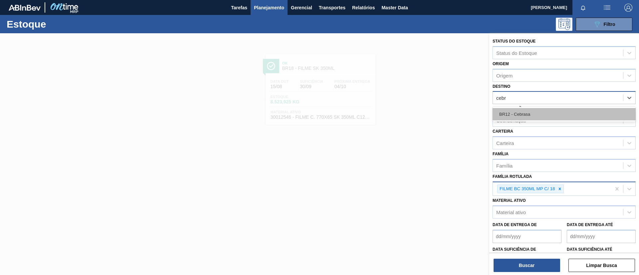
click at [425, 109] on div "BR12 - Cebrasa" at bounding box center [563, 114] width 143 height 12
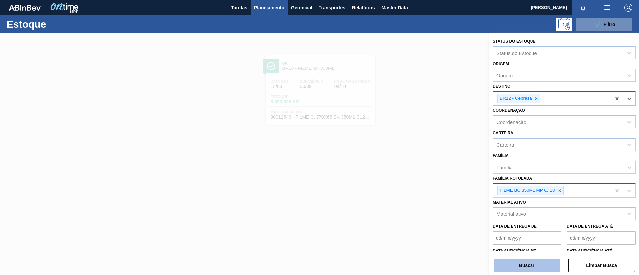
click at [425, 183] on button "Buscar" at bounding box center [526, 265] width 67 height 13
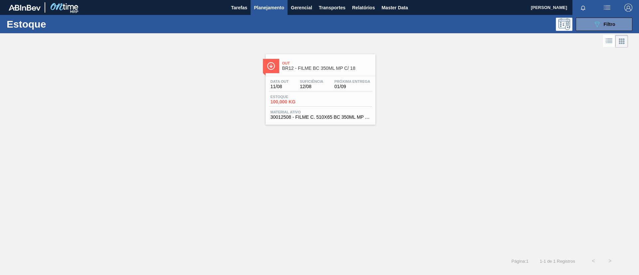
click at [334, 60] on div "Out BR12 - FILME BC 350ML MP C/ 18" at bounding box center [327, 66] width 90 height 15
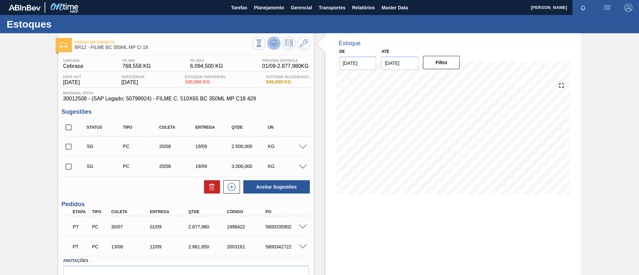
click at [262, 40] on icon at bounding box center [258, 43] width 7 height 7
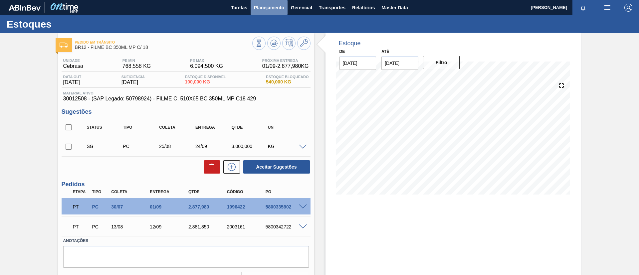
click at [266, 13] on button "Planejamento" at bounding box center [269, 7] width 37 height 15
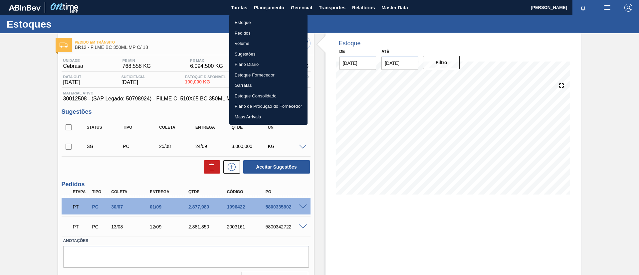
drag, startPoint x: 265, startPoint y: 17, endPoint x: 277, endPoint y: 20, distance: 12.9
click at [265, 18] on li "Estoque" at bounding box center [268, 22] width 78 height 11
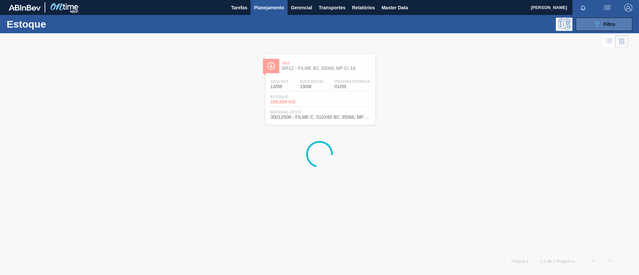
click at [425, 23] on icon "089F7B8B-B2A5-4AFE-B5C0-19BA573D28AC" at bounding box center [597, 24] width 8 height 8
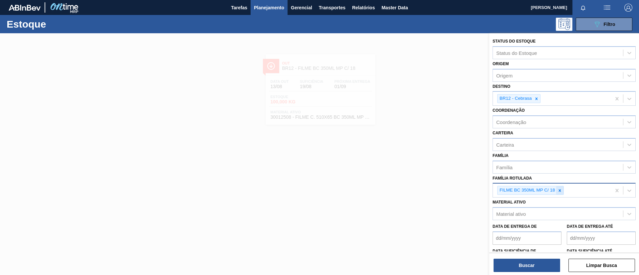
click at [425, 183] on icon at bounding box center [559, 190] width 2 height 2
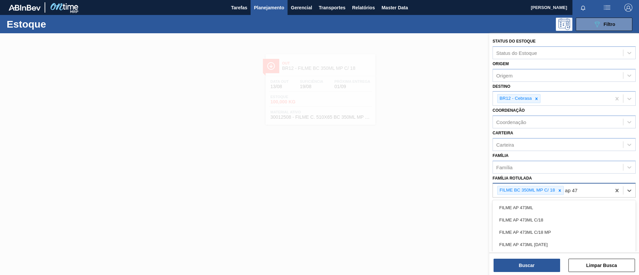
type Rotulada "ap 473"
click at [425, 183] on div "FILME AP 473ML" at bounding box center [563, 208] width 143 height 12
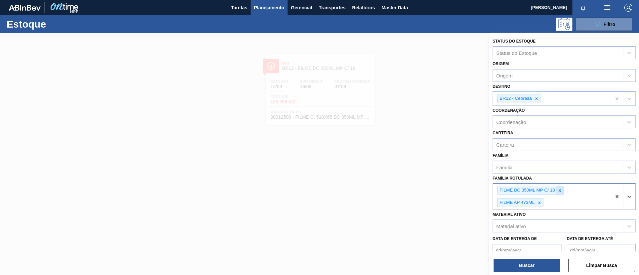
click at [425, 183] on div at bounding box center [559, 190] width 7 height 8
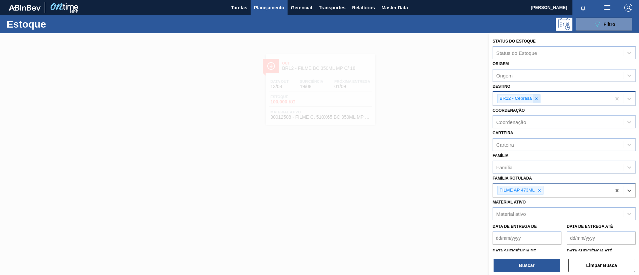
click at [425, 101] on div at bounding box center [536, 98] width 7 height 8
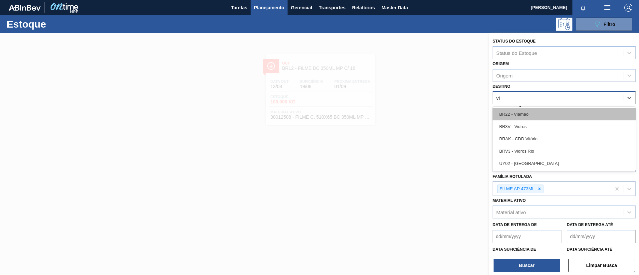
type input "via"
click at [425, 109] on div "BR22 - Viamão" at bounding box center [563, 114] width 143 height 12
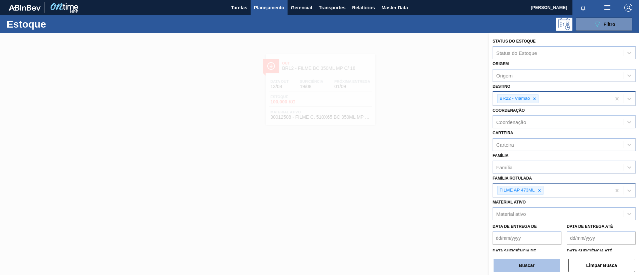
click at [425, 183] on button "Buscar" at bounding box center [526, 265] width 67 height 13
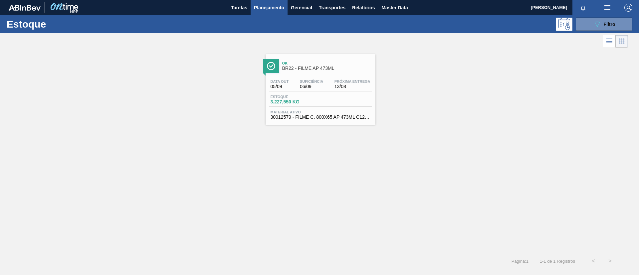
click at [325, 78] on div "Data out 05/09 Suficiência 06/09 Próxima Entrega 13/08 Estoque 3.227,550 KG Mat…" at bounding box center [320, 98] width 110 height 45
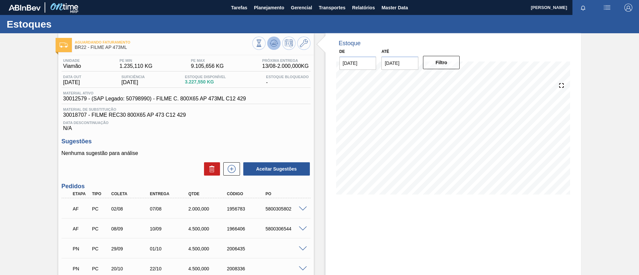
click at [262, 45] on icon at bounding box center [258, 43] width 7 height 7
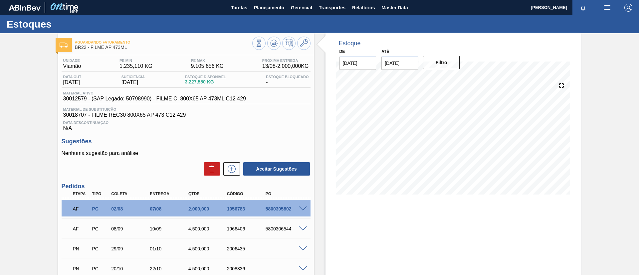
click at [305, 183] on span at bounding box center [303, 209] width 8 height 5
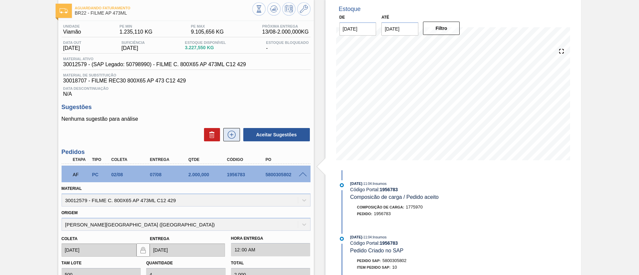
scroll to position [50, 0]
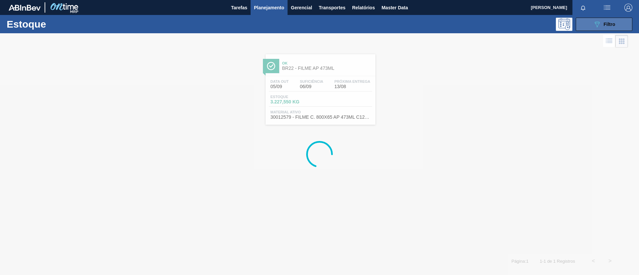
click at [425, 25] on button "089F7B8B-B2A5-4AFE-B5C0-19BA573D28AC Filtro" at bounding box center [604, 24] width 57 height 13
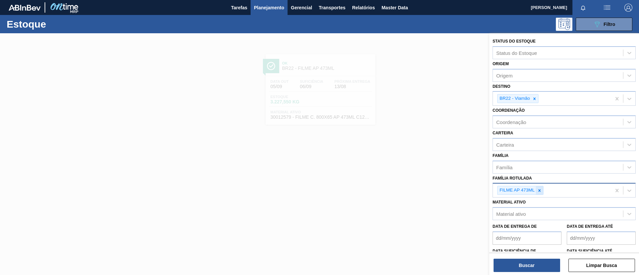
click at [425, 183] on icon at bounding box center [539, 190] width 5 height 5
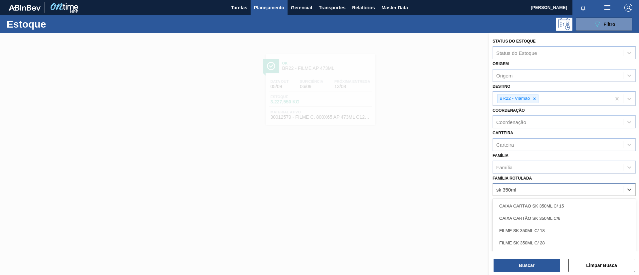
type Rotulada "sk 350ml p"
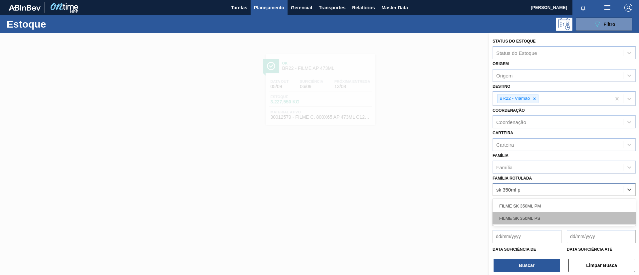
click at [425, 183] on div "FILME SK 350ML PS" at bounding box center [563, 218] width 143 height 12
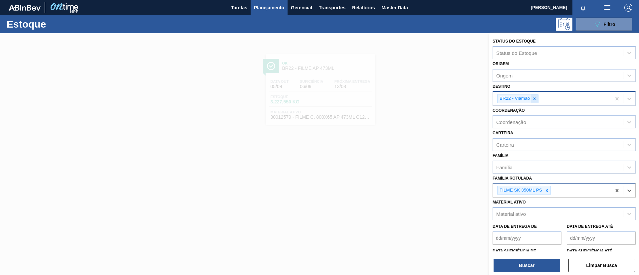
click at [425, 100] on icon at bounding box center [534, 98] width 5 height 5
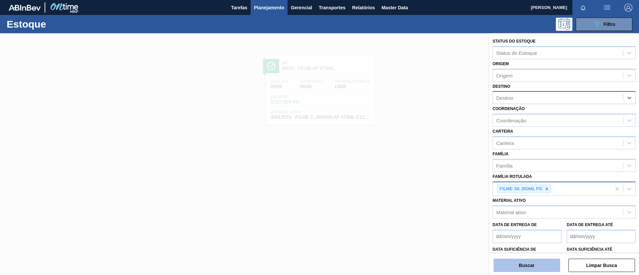
click at [425, 183] on button "Buscar" at bounding box center [526, 265] width 67 height 13
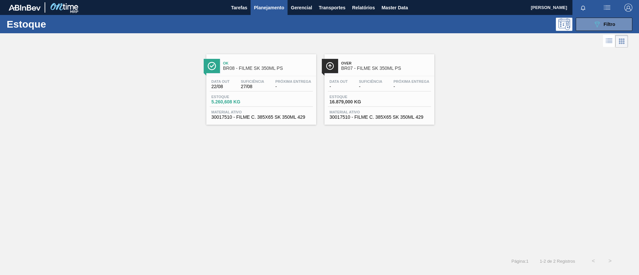
click at [263, 71] on span "BR08 - FILME SK 350ML PS" at bounding box center [268, 68] width 90 height 5
click at [425, 25] on icon "089F7B8B-B2A5-4AFE-B5C0-19BA573D28AC" at bounding box center [597, 24] width 8 height 8
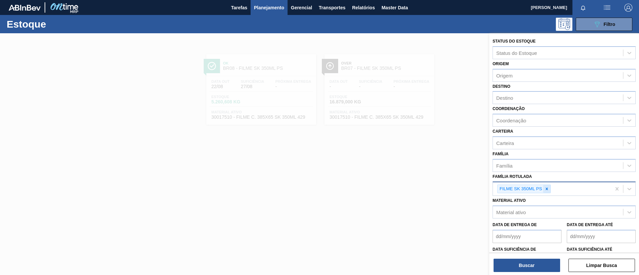
click at [425, 183] on icon at bounding box center [546, 189] width 5 height 5
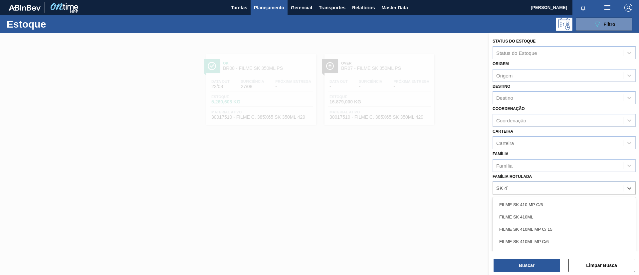
type Rotulada "SK 473"
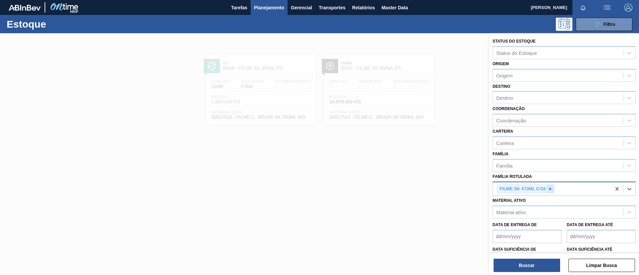
click at [425, 183] on icon at bounding box center [550, 189] width 5 height 5
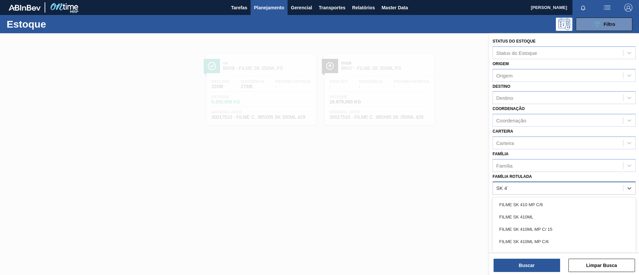
type Rotulada "SK 473"
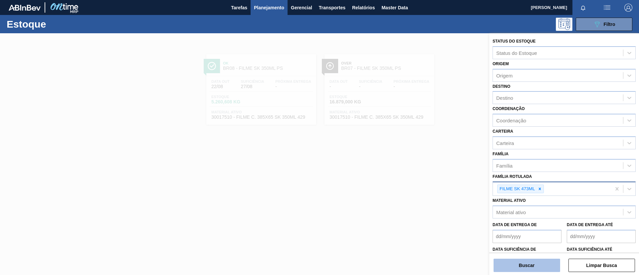
click at [425, 183] on button "Buscar" at bounding box center [526, 265] width 67 height 13
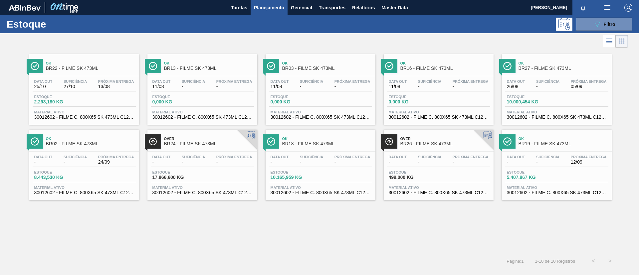
click at [425, 158] on div "Suficiência -" at bounding box center [547, 160] width 27 height 10
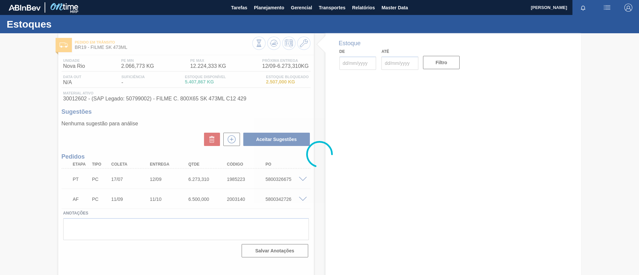
type input "[DATE]"
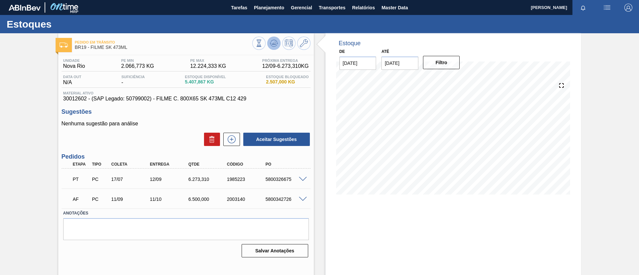
click at [262, 47] on icon at bounding box center [258, 43] width 7 height 7
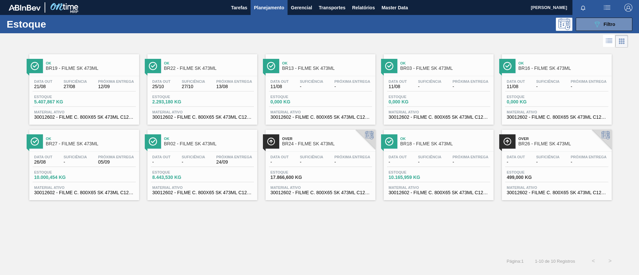
click at [425, 33] on div "Estoque 089F7B8B-B2A5-4AFE-B5C0-19BA573D28AC Filtro Status do Estoque Status do…" at bounding box center [319, 142] width 639 height 254
click at [425, 26] on icon "089F7B8B-B2A5-4AFE-B5C0-19BA573D28AC" at bounding box center [597, 24] width 8 height 8
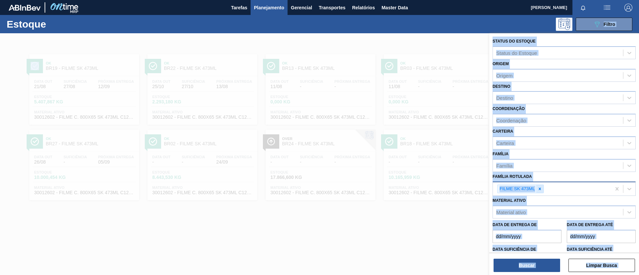
click at [425, 183] on icon at bounding box center [539, 189] width 2 height 2
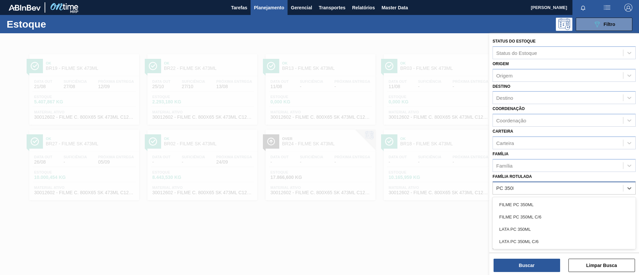
type Rotulada "PC 350ML"
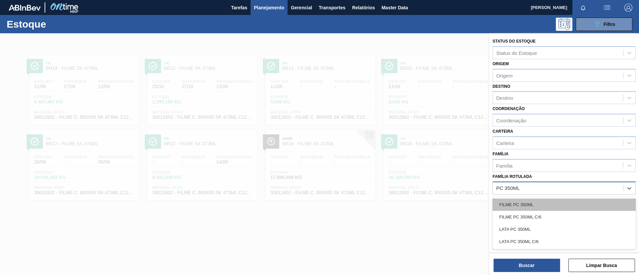
click at [425, 183] on div "FILME PC 350ML" at bounding box center [563, 205] width 143 height 12
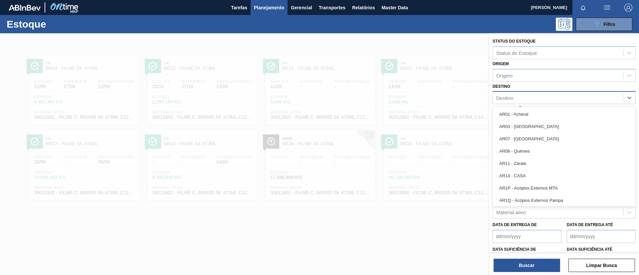
click at [425, 101] on div "Destino" at bounding box center [558, 98] width 130 height 10
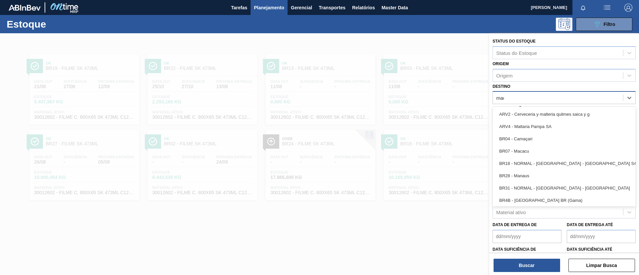
type input "macac"
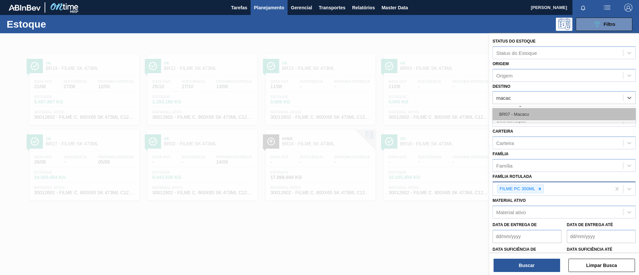
click at [425, 108] on div "BR07 - Macacu" at bounding box center [563, 114] width 143 height 12
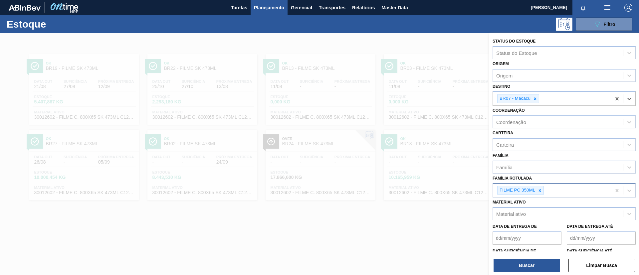
click at [425, 183] on div "Buscar Limpar Busca" at bounding box center [564, 262] width 150 height 19
click at [425, 183] on button "Buscar" at bounding box center [526, 265] width 67 height 13
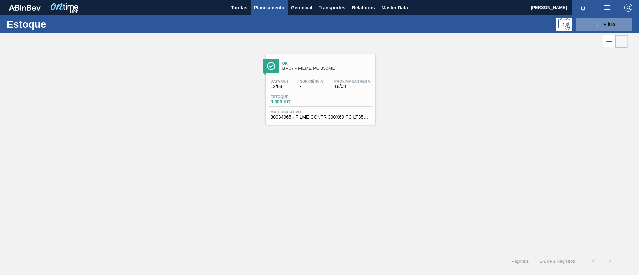
click at [330, 71] on span "BR07 - FILME PC 350ML" at bounding box center [327, 68] width 90 height 5
click at [425, 29] on button "089F7B8B-B2A5-4AFE-B5C0-19BA573D28AC Filtro" at bounding box center [604, 24] width 57 height 13
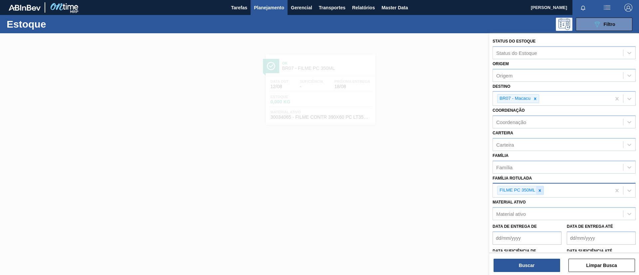
click at [425, 183] on div at bounding box center [539, 190] width 7 height 8
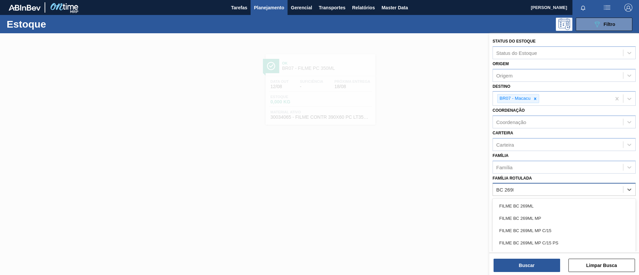
type Rotulada "BC 269ML"
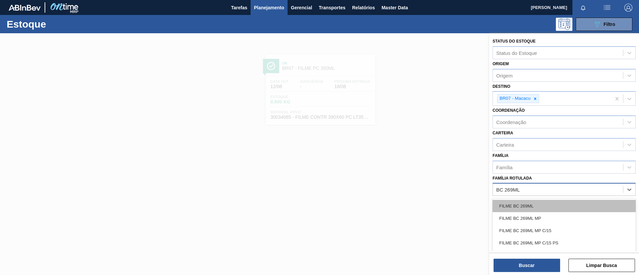
click at [425, 183] on div "FILME BC 269ML" at bounding box center [563, 206] width 143 height 12
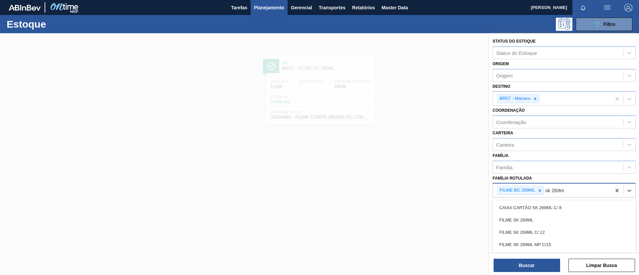
type Rotulada "sk 269ml"
click at [425, 183] on div "FILME SK 269ML" at bounding box center [563, 220] width 143 height 12
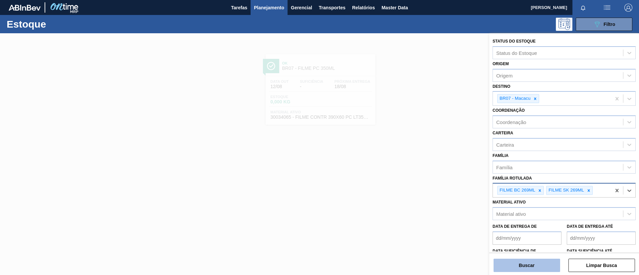
click at [425, 183] on button "Buscar" at bounding box center [526, 265] width 67 height 13
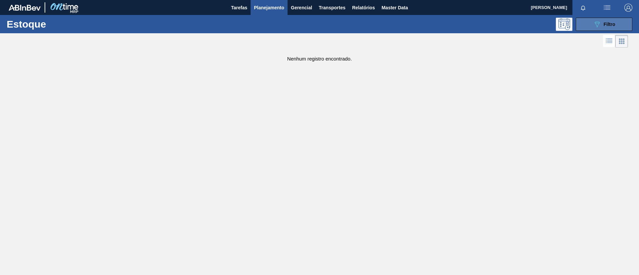
click at [425, 23] on icon at bounding box center [596, 25] width 5 height 6
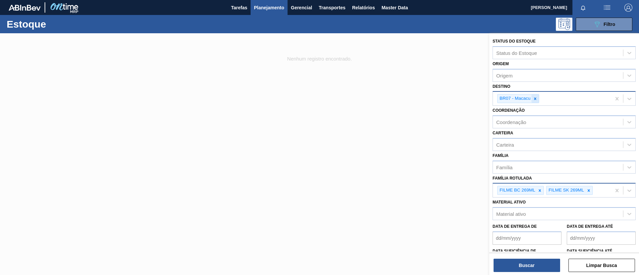
click at [425, 98] on div "BR07 - Macacu" at bounding box center [518, 98] width 42 height 9
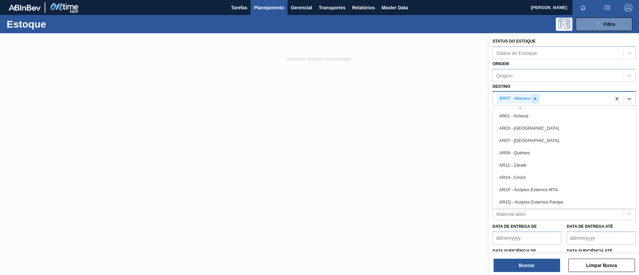
click at [425, 98] on icon at bounding box center [535, 98] width 5 height 5
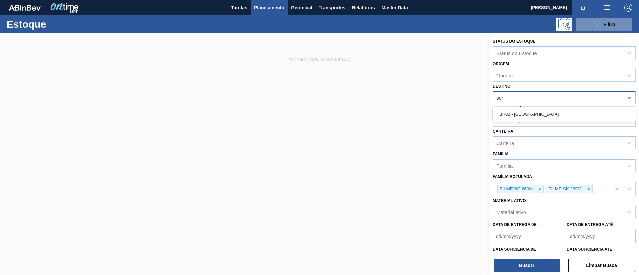
type input "serg"
click at [425, 109] on div "BR02 - [GEOGRAPHIC_DATA]" at bounding box center [563, 114] width 143 height 12
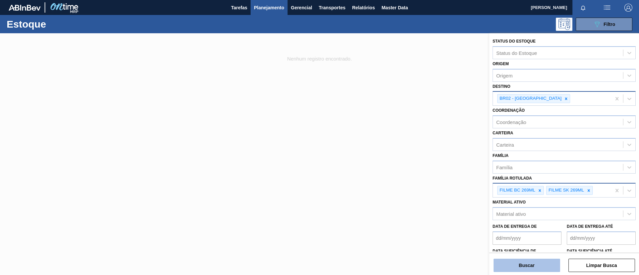
click at [425, 183] on button "Buscar" at bounding box center [526, 265] width 67 height 13
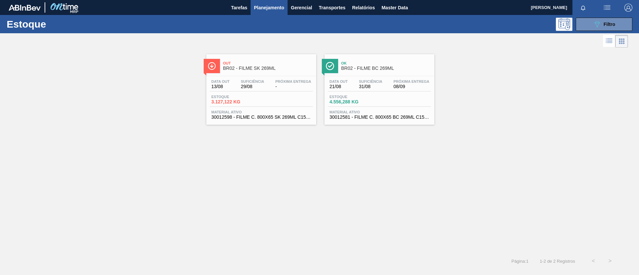
click at [289, 60] on div "Out BR02 - FILME SK 269ML" at bounding box center [268, 66] width 90 height 15
click at [355, 72] on div "Ok BR02 - FILME BC 269ML" at bounding box center [386, 66] width 90 height 15
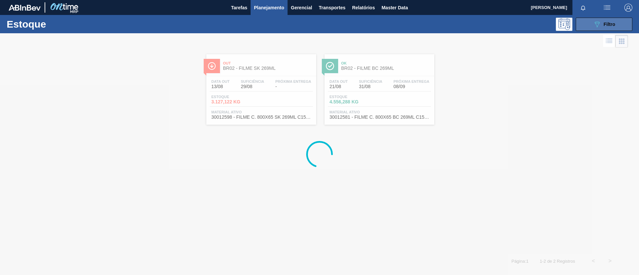
click at [425, 28] on button "089F7B8B-B2A5-4AFE-B5C0-19BA573D28AC Filtro" at bounding box center [604, 24] width 57 height 13
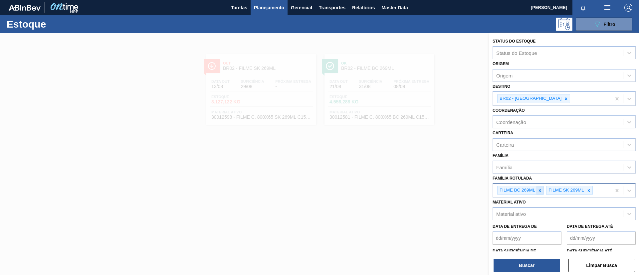
click at [425, 183] on icon at bounding box center [539, 190] width 5 height 5
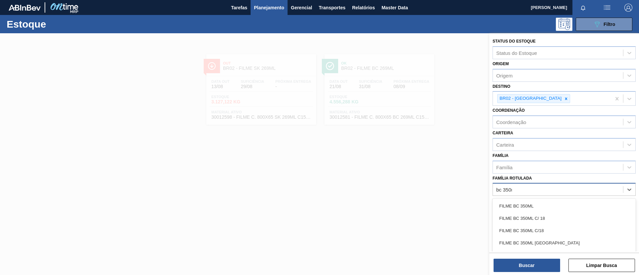
type Rotulada "bc 350ml"
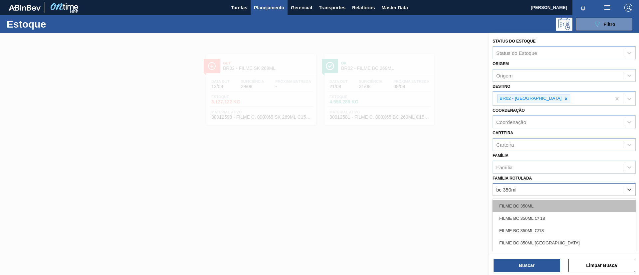
click at [425, 183] on div "FILME BC 350ML" at bounding box center [563, 206] width 143 height 12
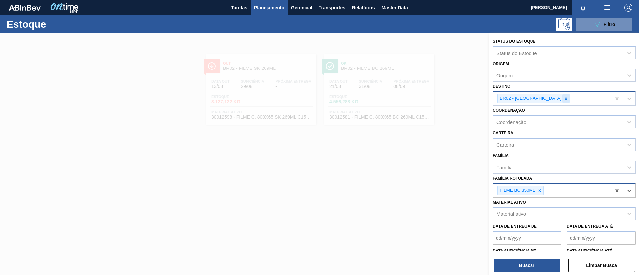
click at [425, 95] on div at bounding box center [565, 98] width 7 height 8
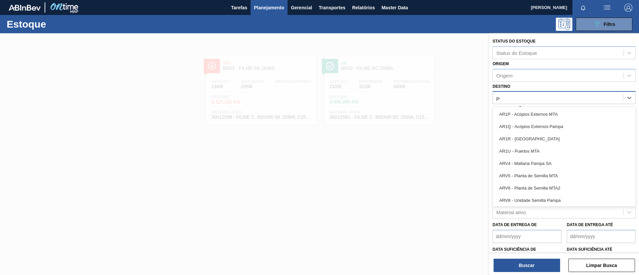
type input "pon"
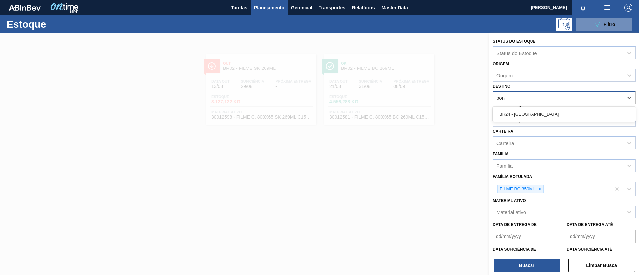
drag, startPoint x: 544, startPoint y: 111, endPoint x: 538, endPoint y: 130, distance: 20.0
click at [425, 111] on div "BR24 - [GEOGRAPHIC_DATA]" at bounding box center [563, 114] width 143 height 12
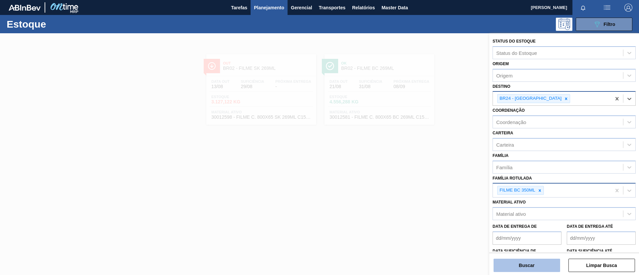
click at [425, 183] on button "Buscar" at bounding box center [526, 265] width 67 height 13
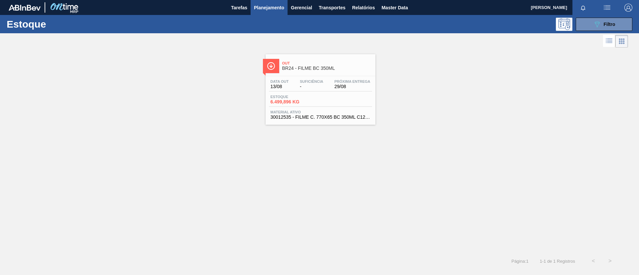
click at [341, 83] on span "Próxima Entrega" at bounding box center [352, 82] width 36 height 4
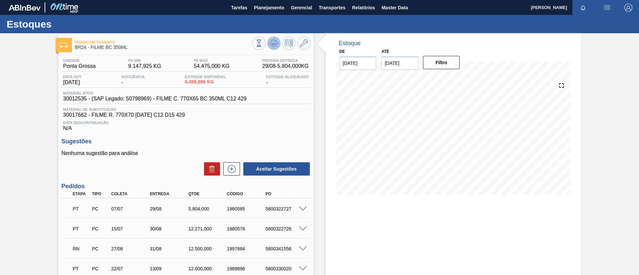
click at [262, 42] on icon at bounding box center [258, 43] width 7 height 7
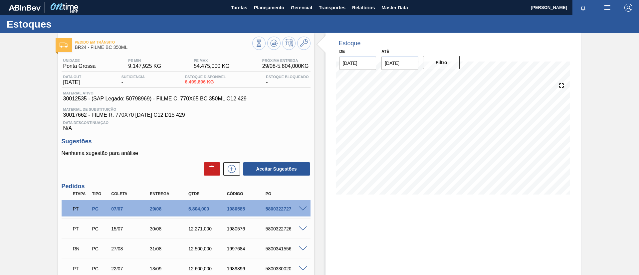
click at [302, 183] on span at bounding box center [303, 209] width 8 height 5
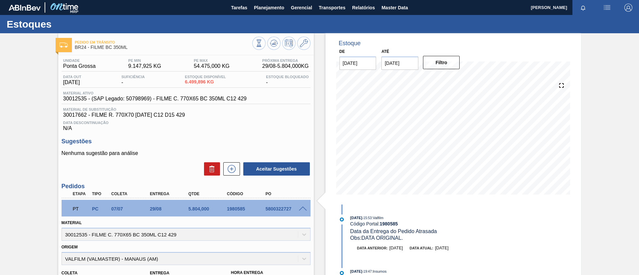
click at [259, 16] on div "Estoques" at bounding box center [319, 24] width 639 height 18
click at [261, 12] on button "Planejamento" at bounding box center [269, 7] width 37 height 15
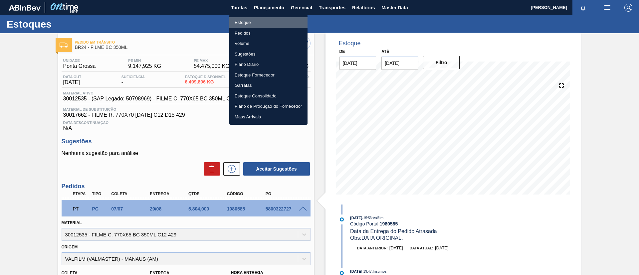
click at [258, 20] on li "Estoque" at bounding box center [268, 22] width 78 height 11
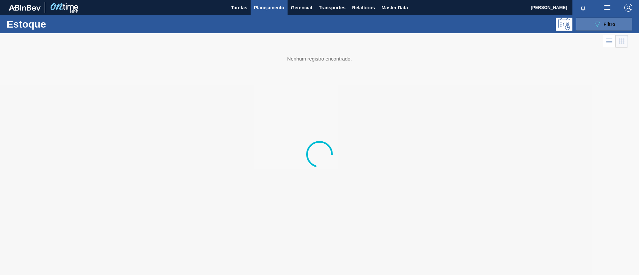
click at [425, 18] on button "089F7B8B-B2A5-4AFE-B5C0-19BA573D28AC Filtro" at bounding box center [604, 24] width 57 height 13
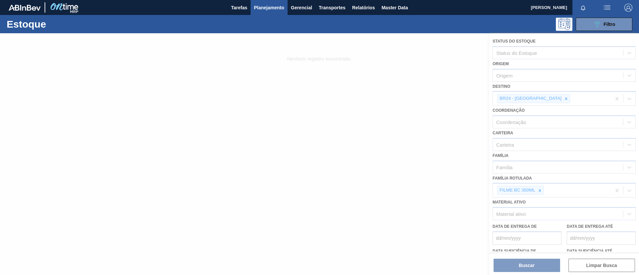
click at [425, 183] on div at bounding box center [319, 154] width 639 height 242
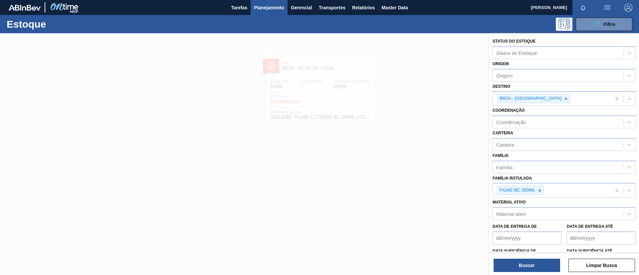
click at [425, 183] on icon at bounding box center [540, 190] width 2 height 2
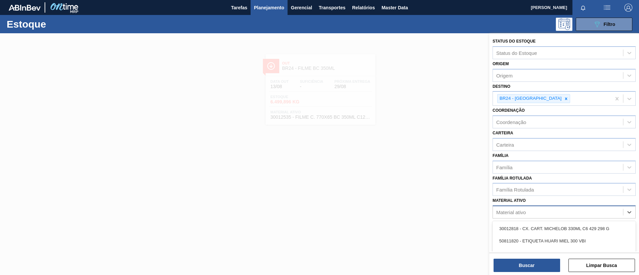
click at [425, 183] on div "Material ativo" at bounding box center [563, 212] width 143 height 13
type ativo "30012508"
drag, startPoint x: 590, startPoint y: 232, endPoint x: 583, endPoint y: 218, distance: 15.9
click at [425, 183] on div "30012508 - FILME C. 510X65 BC 350ML MP C18 429" at bounding box center [563, 229] width 143 height 12
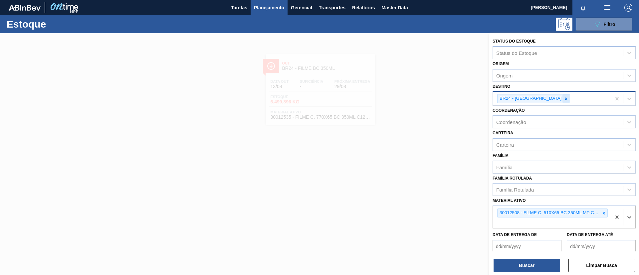
click at [425, 97] on icon at bounding box center [566, 98] width 5 height 5
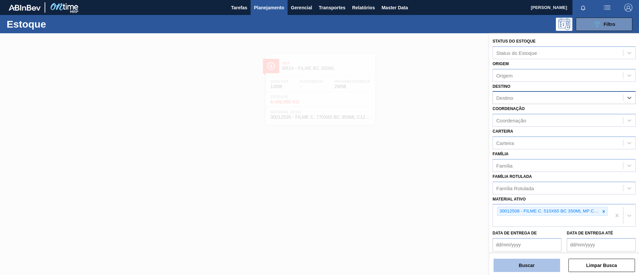
click at [425, 183] on button "Buscar" at bounding box center [526, 265] width 67 height 13
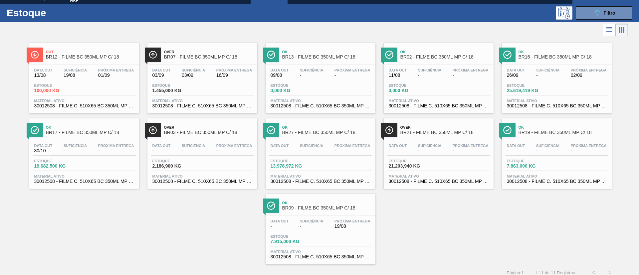
scroll to position [17, 0]
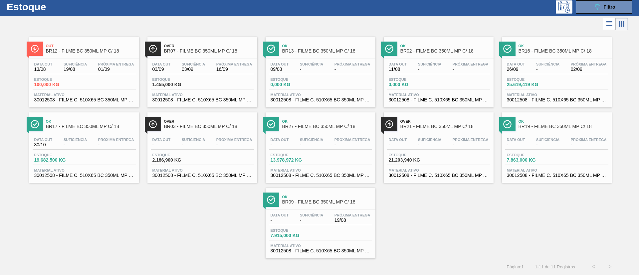
click at [425, 138] on span "Suficiência" at bounding box center [429, 140] width 23 height 4
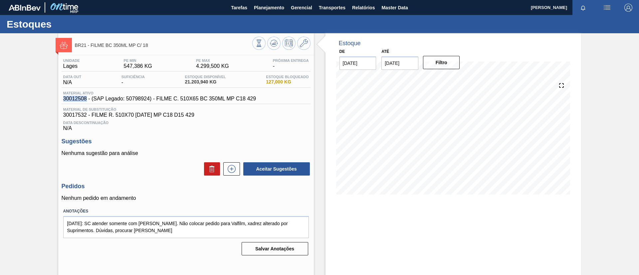
drag, startPoint x: 62, startPoint y: 97, endPoint x: 86, endPoint y: 99, distance: 24.0
click at [86, 99] on div "Material ativo 30012508 - (SAP Legado: 50798924) - FILME C. 510X65 BC 350ML MP …" at bounding box center [160, 96] width 196 height 11
copy span "30012508"
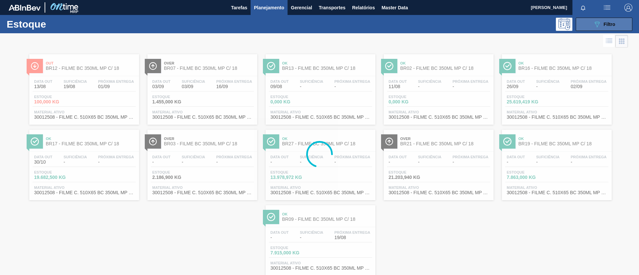
click at [425, 30] on button "089F7B8B-B2A5-4AFE-B5C0-19BA573D28AC Filtro" at bounding box center [604, 24] width 57 height 13
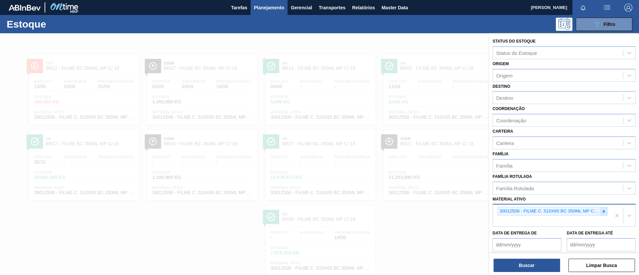
click at [425, 183] on div at bounding box center [603, 211] width 7 height 8
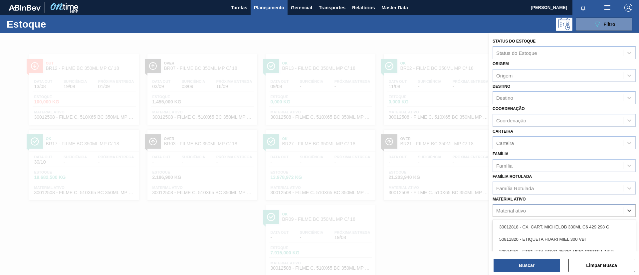
click at [425, 183] on div "Material ativo" at bounding box center [511, 211] width 30 height 6
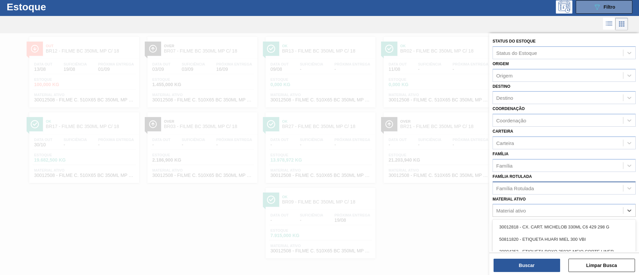
click at [425, 183] on div "Família Rotulada" at bounding box center [515, 188] width 38 height 6
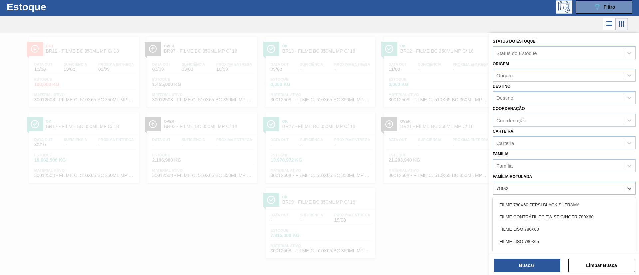
type Rotulada "780x60"
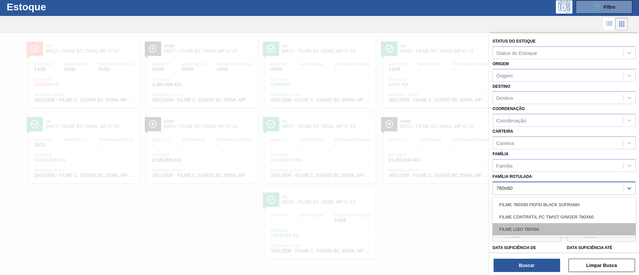
click at [425, 183] on div "FILME LISO 780X60" at bounding box center [563, 229] width 143 height 12
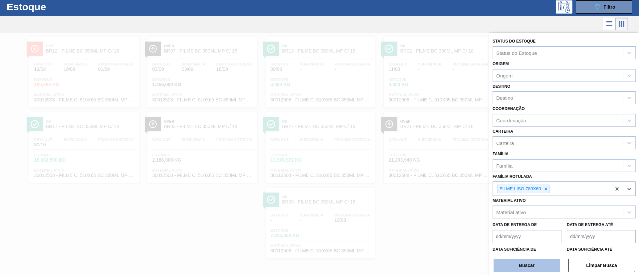
click at [425, 183] on button "Buscar" at bounding box center [526, 265] width 67 height 13
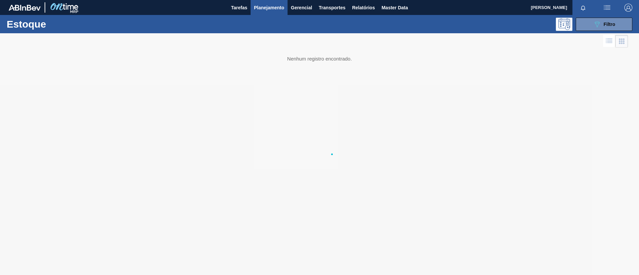
scroll to position [0, 0]
click at [425, 24] on span "Filtro" at bounding box center [609, 24] width 12 height 5
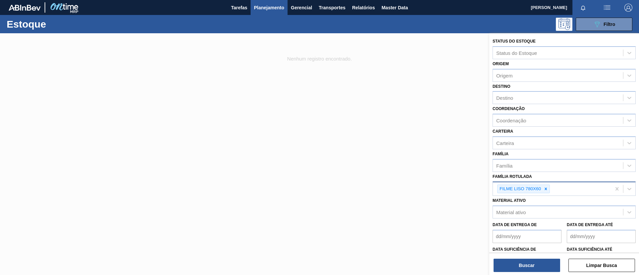
click at [425, 183] on div "FILME LISO 780X60" at bounding box center [552, 189] width 118 height 14
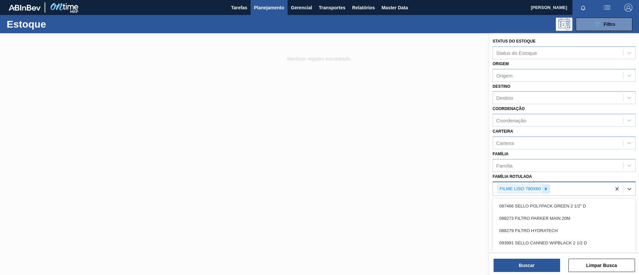
click at [425, 183] on icon at bounding box center [545, 189] width 5 height 5
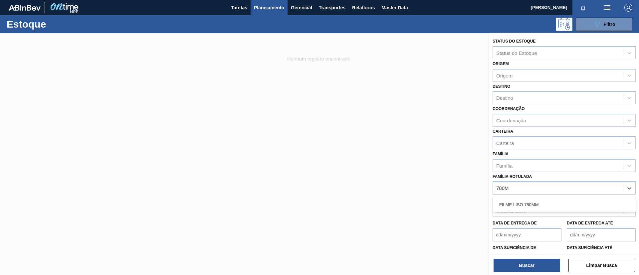
type Rotulada "780MM"
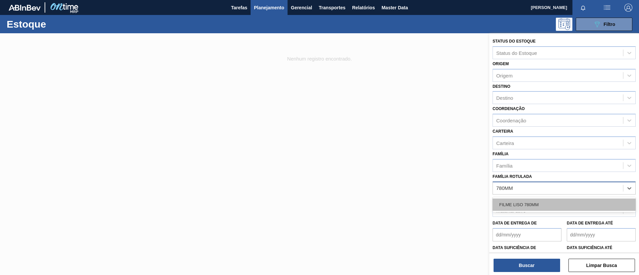
click at [425, 183] on div "FILME LISO 780MM" at bounding box center [563, 205] width 143 height 12
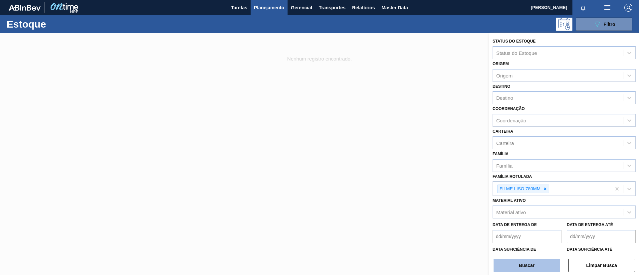
click at [425, 183] on button "Buscar" at bounding box center [526, 265] width 67 height 13
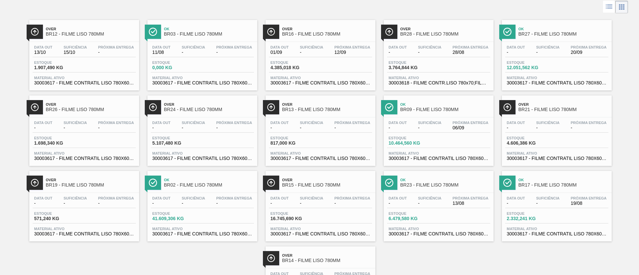
scroll to position [50, 0]
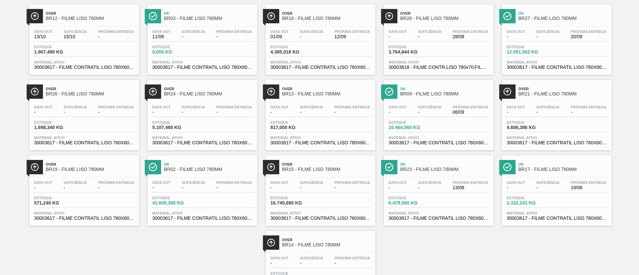
click at [195, 98] on div "Over BR24 - FILME LISO 780MM" at bounding box center [209, 91] width 90 height 15
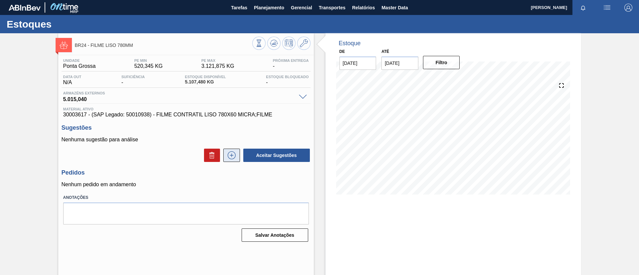
click at [228, 156] on icon at bounding box center [231, 155] width 11 height 8
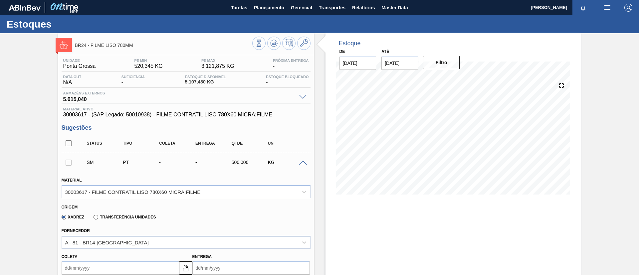
click at [125, 183] on div "A - 81 - BR14-[GEOGRAPHIC_DATA]" at bounding box center [186, 242] width 249 height 13
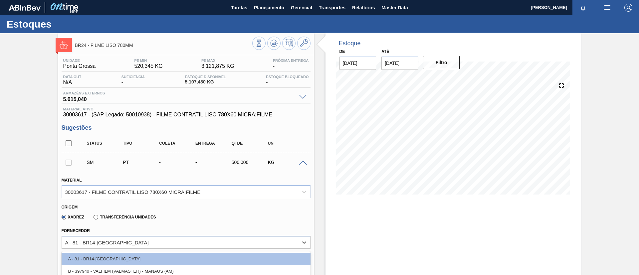
scroll to position [6, 0]
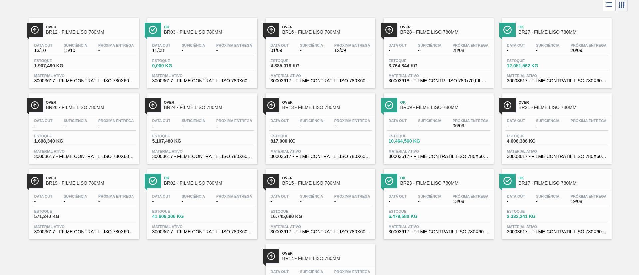
scroll to position [50, 0]
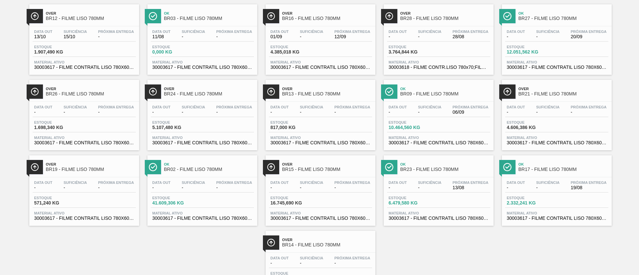
click at [425, 98] on div "Over BR21 - FILME LISO 780MM" at bounding box center [563, 91] width 90 height 15
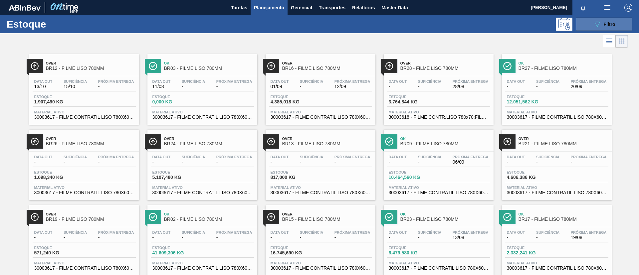
click at [425, 26] on button "089F7B8B-B2A5-4AFE-B5C0-19BA573D28AC Filtro" at bounding box center [604, 24] width 57 height 13
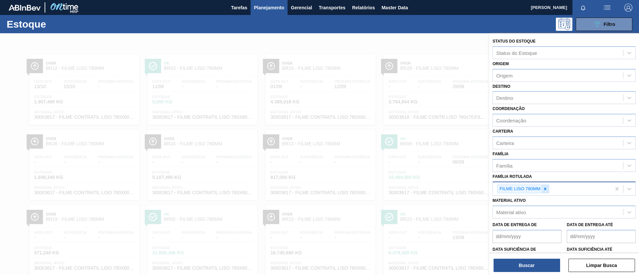
click at [425, 183] on div at bounding box center [544, 189] width 7 height 8
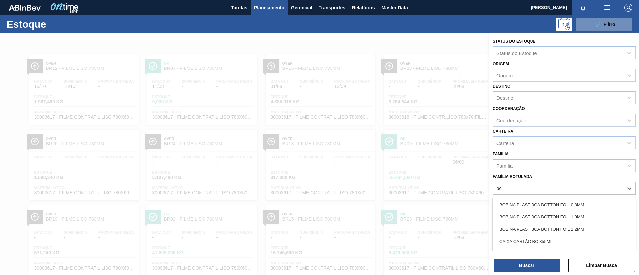
scroll to position [25, 0]
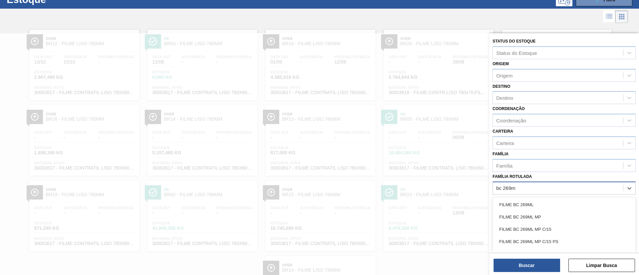
type Rotulada "bc 269ml"
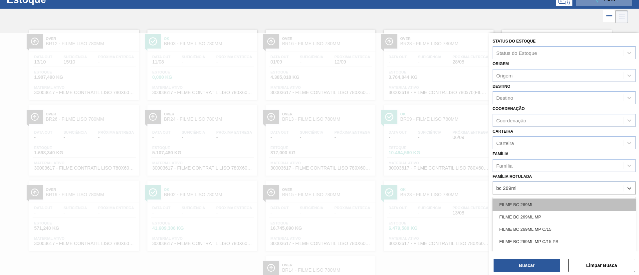
click at [425, 183] on div "FILME BC 269ML" at bounding box center [563, 205] width 143 height 12
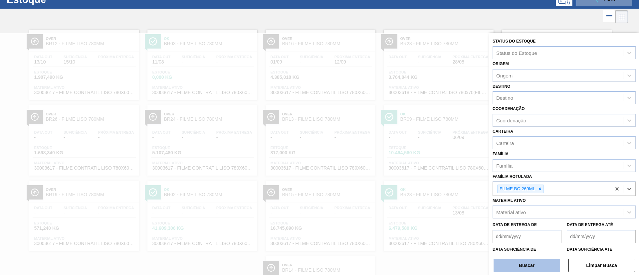
click at [425, 183] on button "Buscar" at bounding box center [526, 265] width 67 height 13
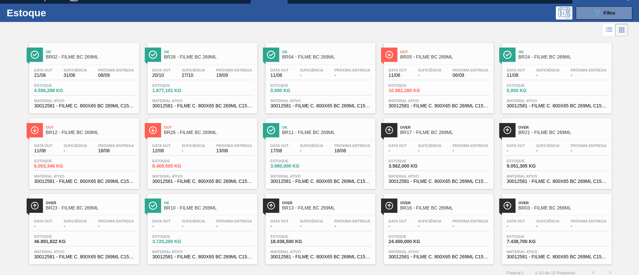
scroll to position [17, 0]
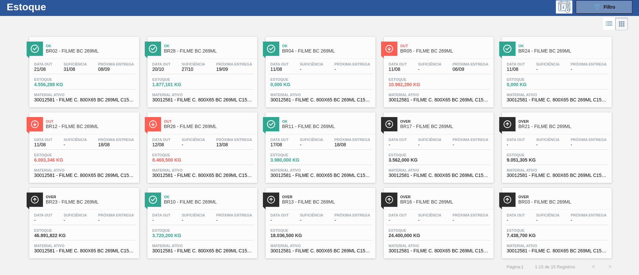
click at [238, 183] on div "Ok BR10 - FILME BC 269ML" at bounding box center [209, 199] width 90 height 15
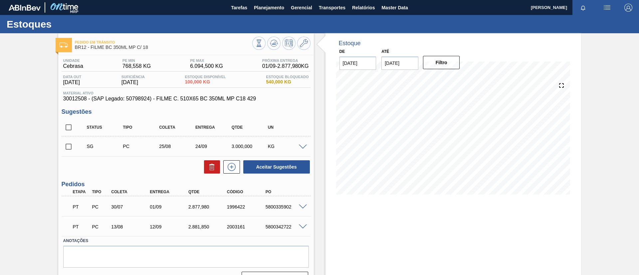
click at [302, 210] on div "PT PC 30/07 01/09 2.877,980 1996422 5800335902" at bounding box center [186, 206] width 249 height 17
click at [301, 210] on div "PT PC 30/07 01/09 2.877,980 1996422 5800335902" at bounding box center [186, 206] width 249 height 17
click at [301, 208] on span at bounding box center [303, 207] width 8 height 5
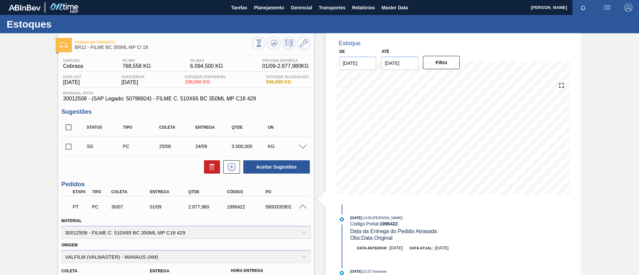
click at [301, 206] on span at bounding box center [303, 207] width 8 height 5
